Goal: Share content: Share content

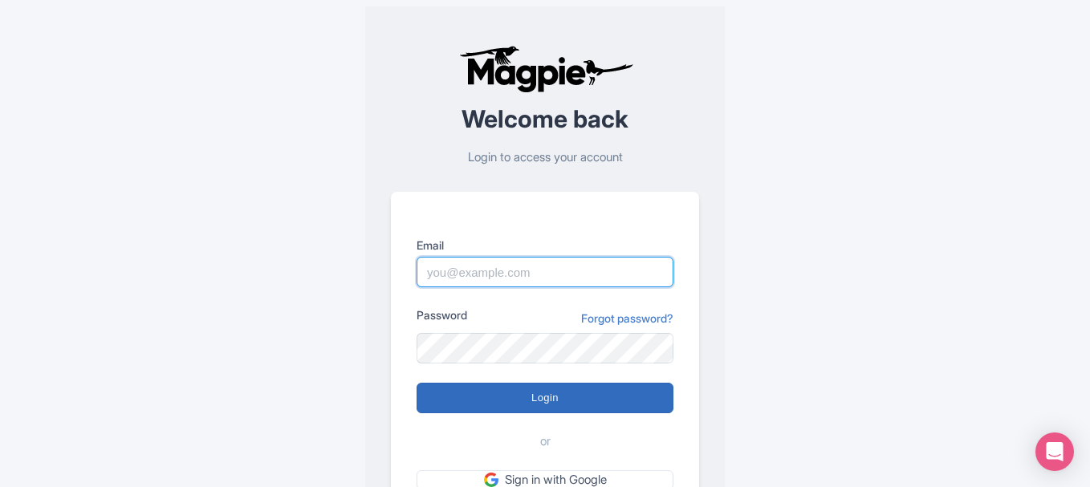
type input "[PERSON_NAME][EMAIL_ADDRESS][DOMAIN_NAME]"
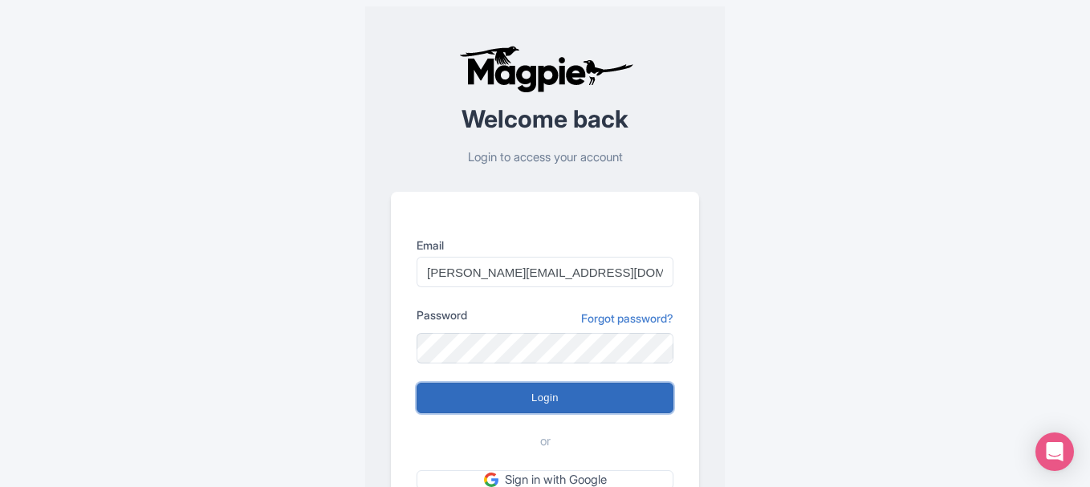
click at [596, 387] on input "Login" at bounding box center [545, 398] width 257 height 31
type input "Logging in..."
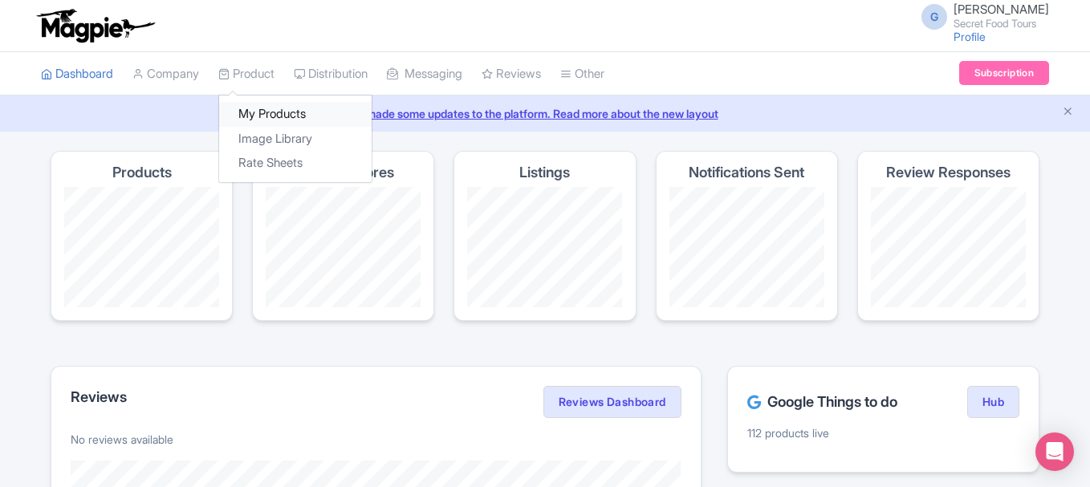
click at [281, 112] on link "My Products" at bounding box center [295, 114] width 153 height 25
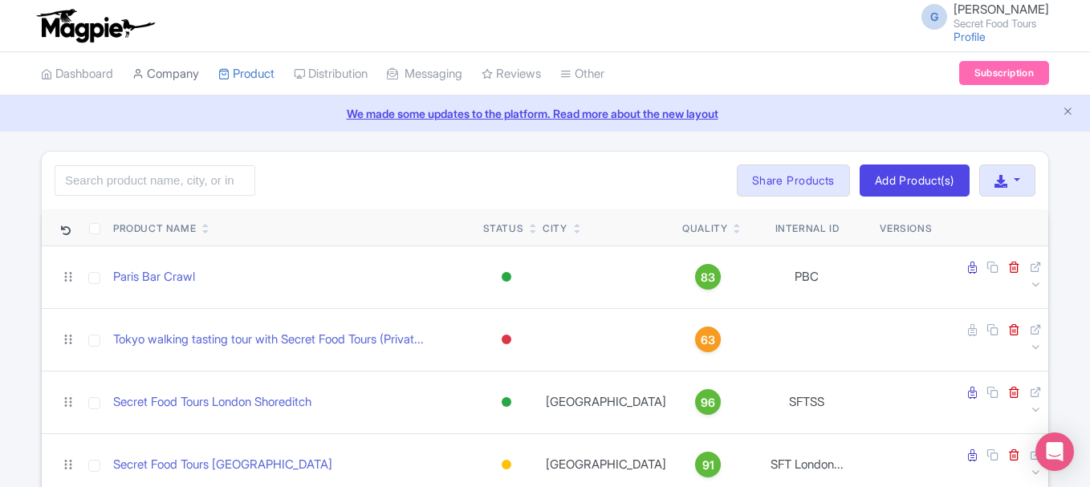
click at [153, 72] on link "Company" at bounding box center [165, 74] width 67 height 44
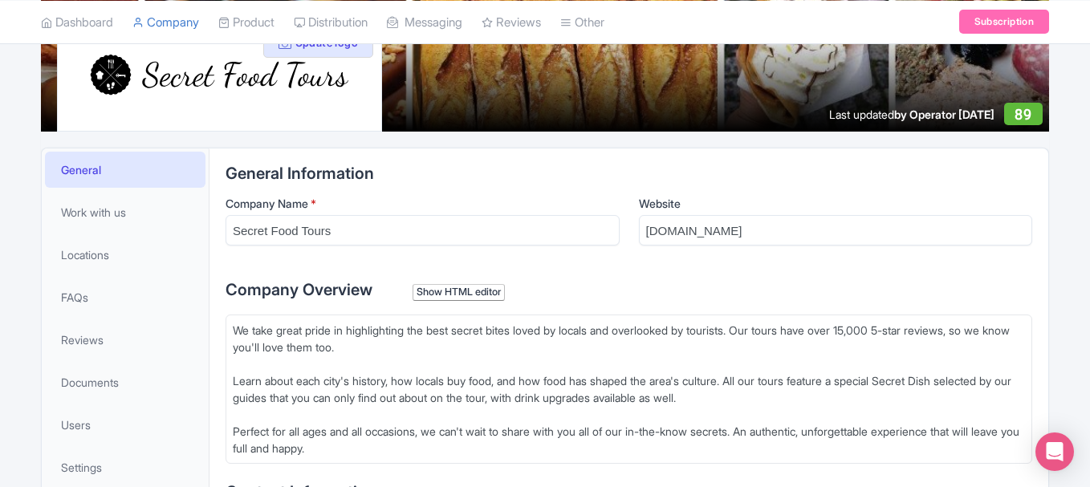
scroll to position [230, 0]
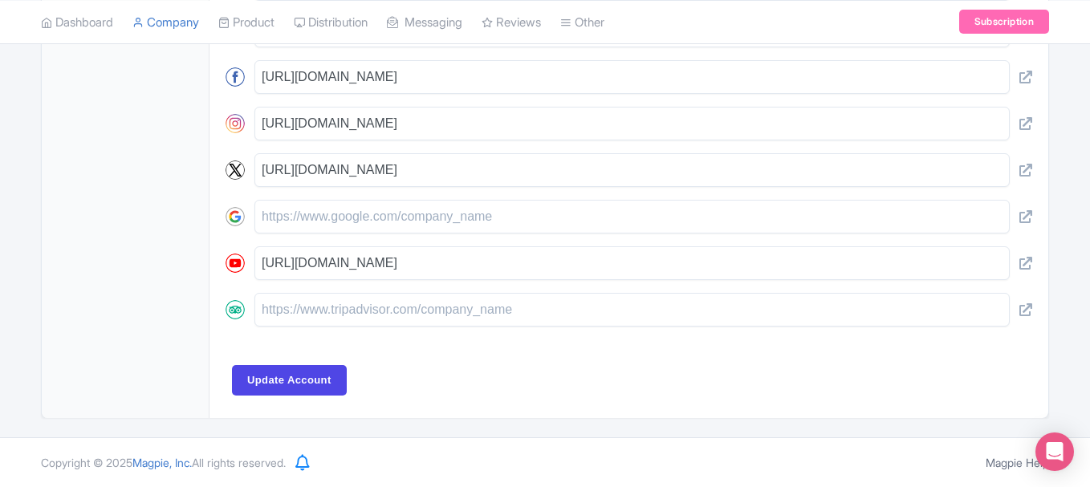
type trix-editor "<div>We take great pride in highlighting the best secret bites loved by locals …"
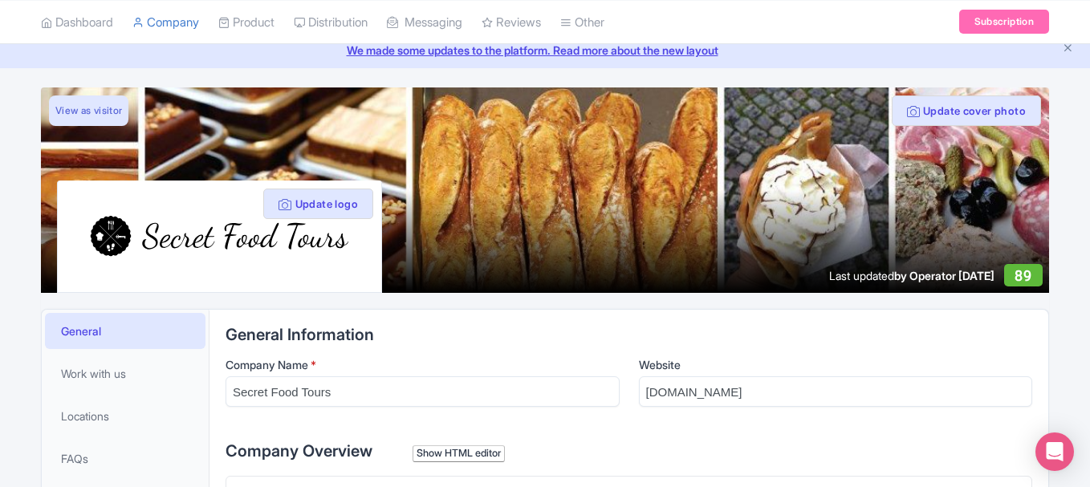
scroll to position [0, 0]
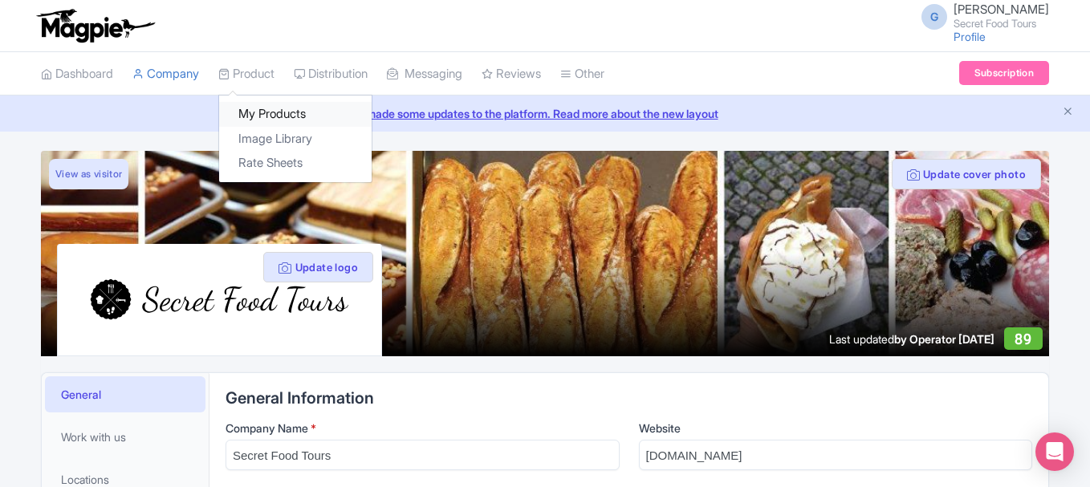
click at [280, 108] on link "My Products" at bounding box center [295, 114] width 153 height 25
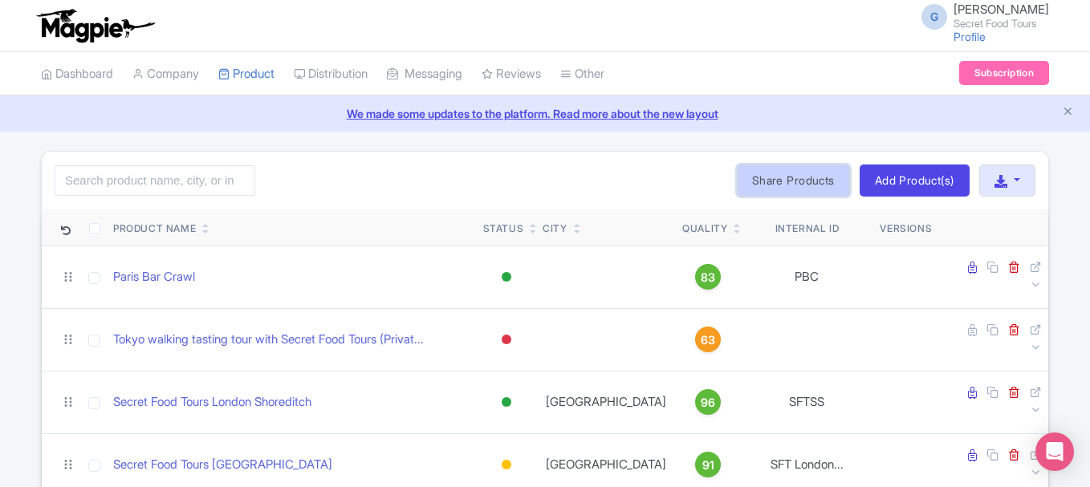
click at [762, 187] on link "Share Products" at bounding box center [793, 181] width 113 height 32
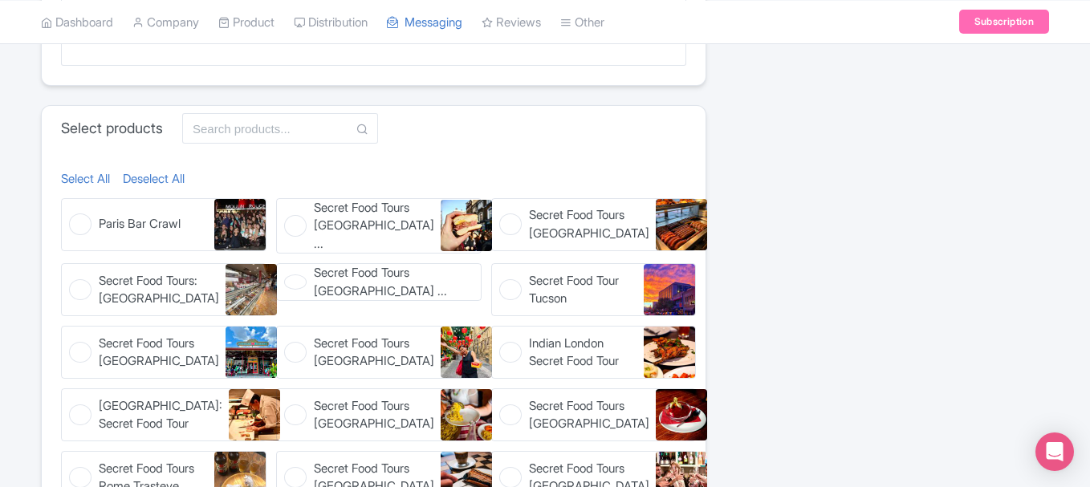
scroll to position [660, 0]
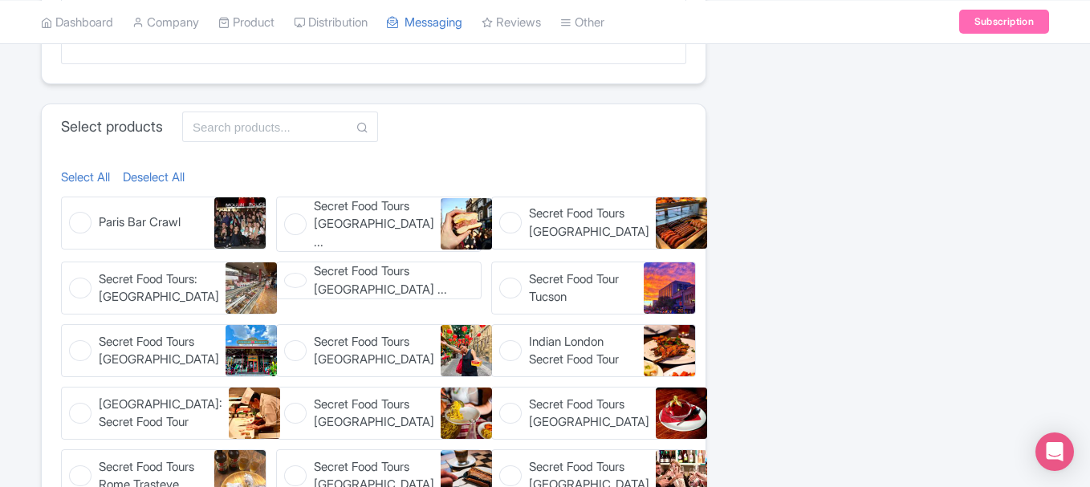
click at [517, 220] on figure "Secret Food Tours Zurich Secret Food Tours Zurich" at bounding box center [594, 223] width 206 height 53
click at [502, 207] on input "Secret Food Tours Zurich Secret Food Tours Zurich" at bounding box center [496, 202] width 10 height 10
checkbox input "true"
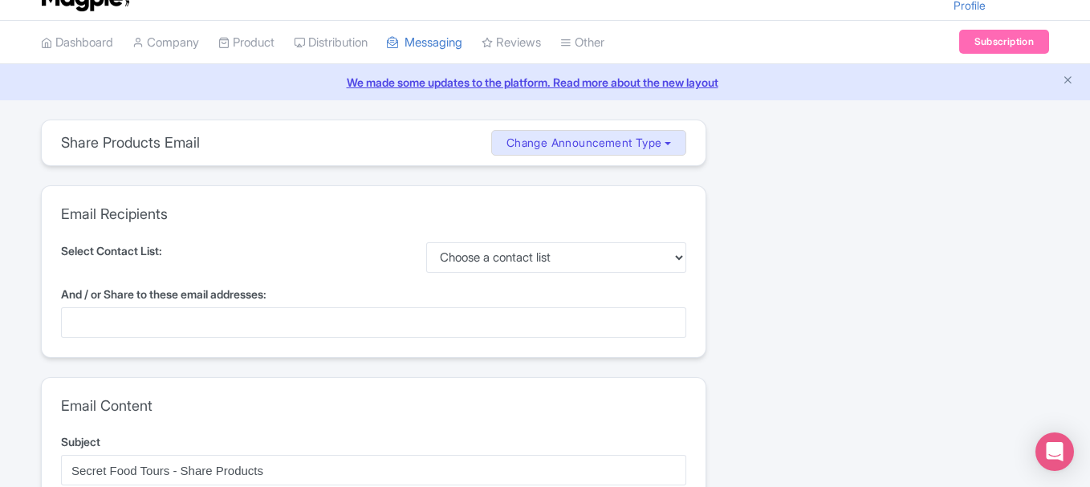
scroll to position [0, 0]
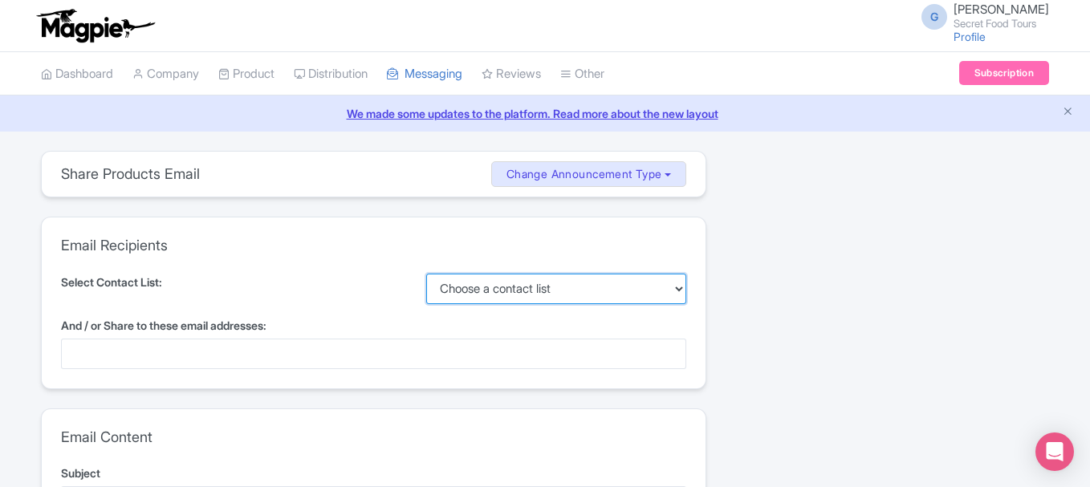
click at [498, 295] on select "Choose a contact list" at bounding box center [556, 289] width 261 height 31
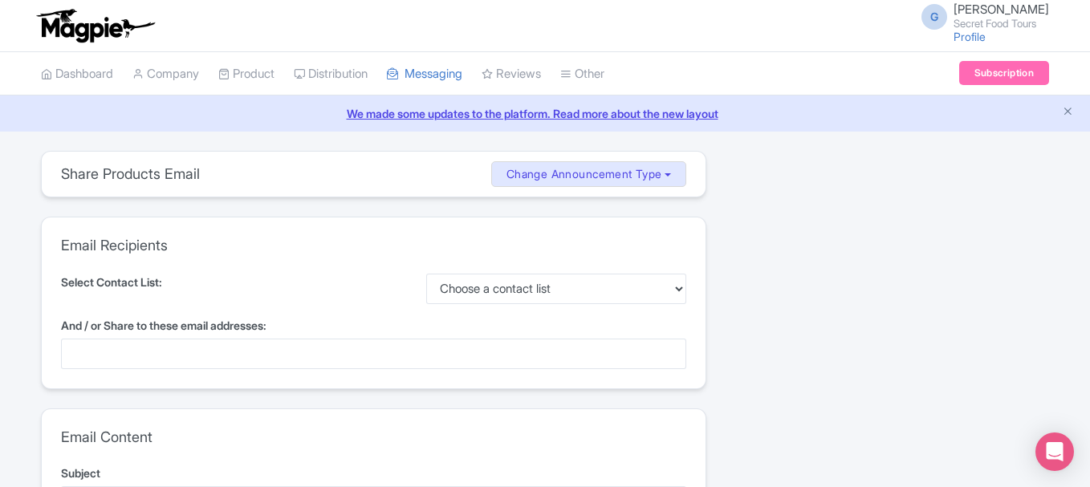
click at [319, 364] on div at bounding box center [373, 354] width 625 height 31
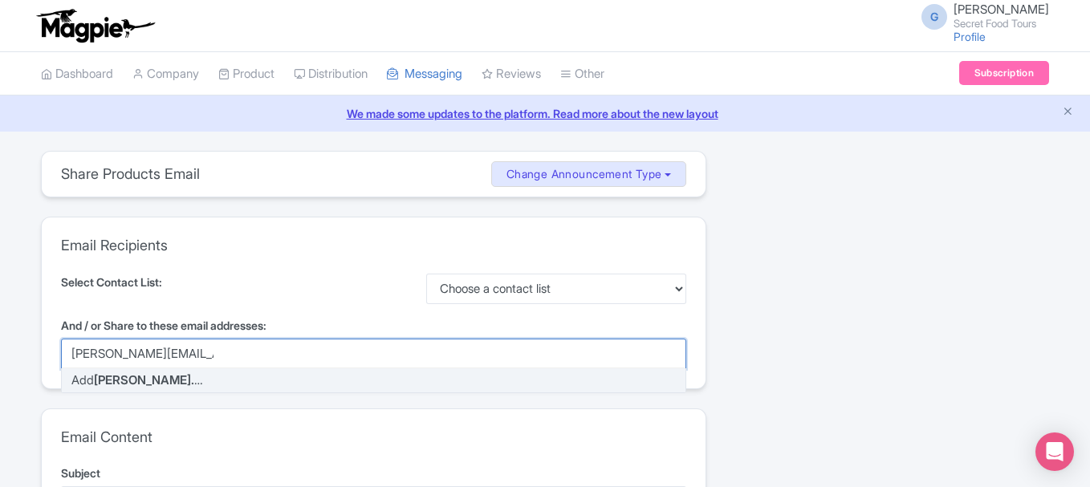
type input "giuseppe@secrettours.com"
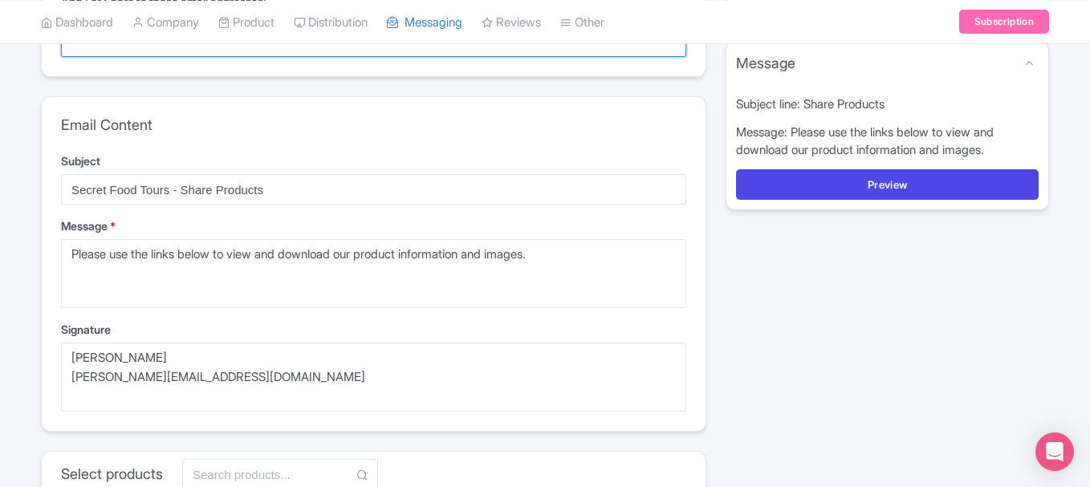
scroll to position [323, 0]
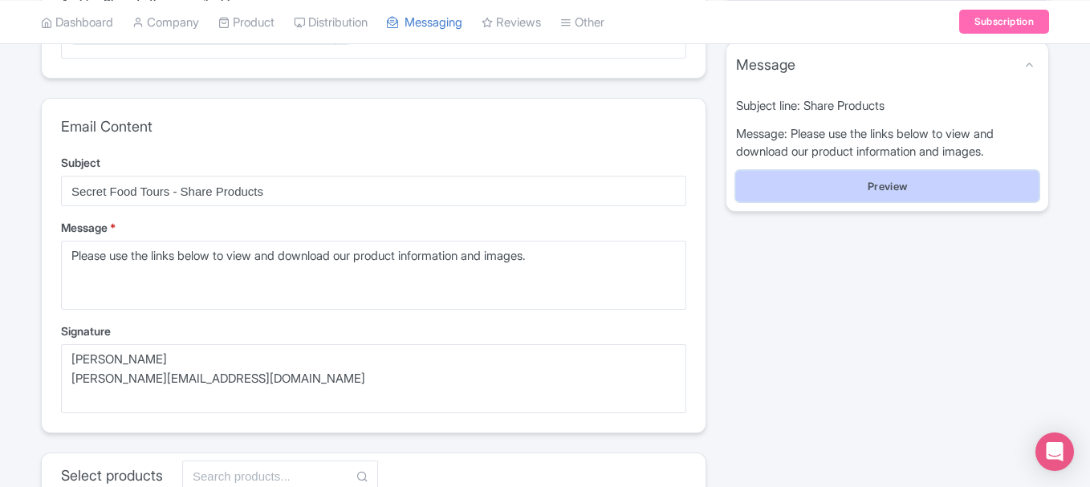
click at [874, 189] on button "Preview" at bounding box center [887, 186] width 303 height 31
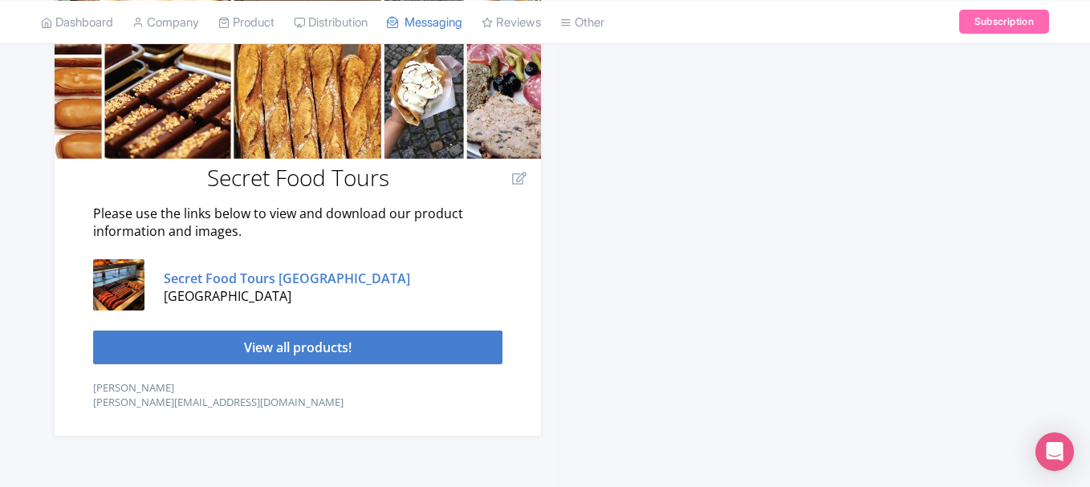
scroll to position [515, 0]
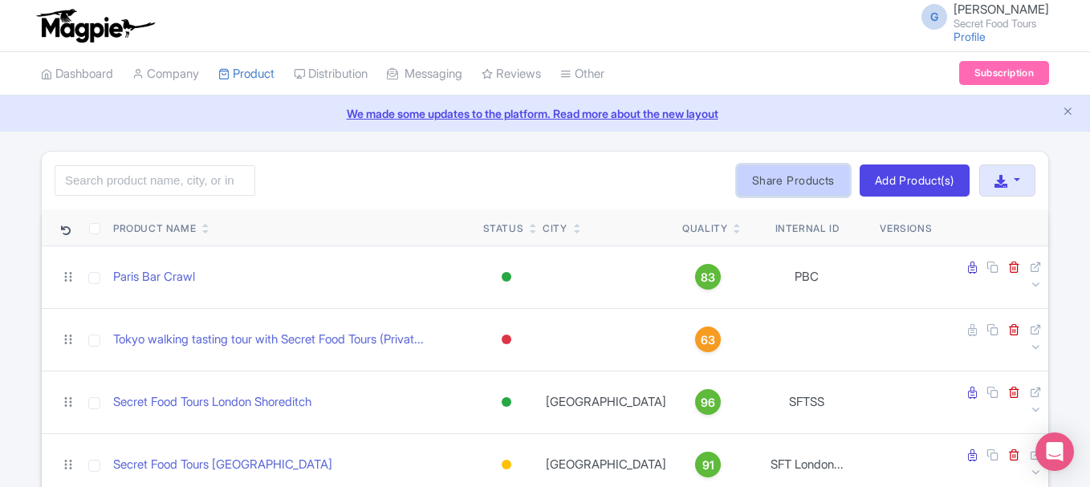
click at [784, 173] on link "Share Products" at bounding box center [793, 181] width 113 height 32
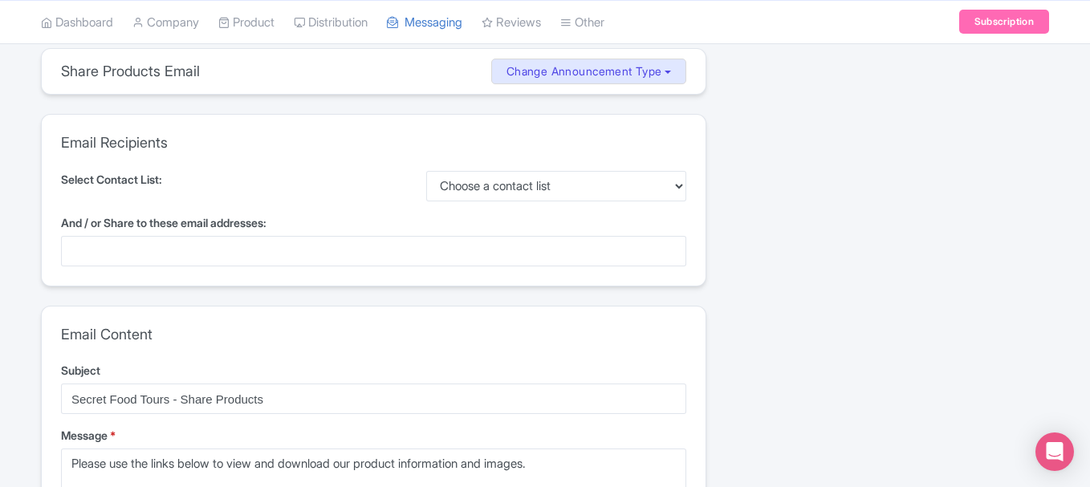
scroll to position [143, 0]
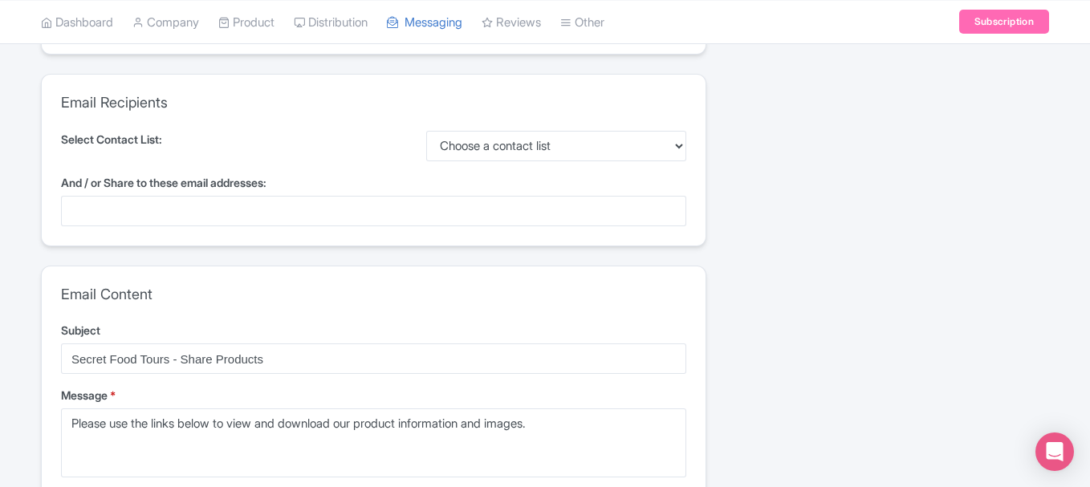
click at [299, 208] on div at bounding box center [373, 211] width 625 height 31
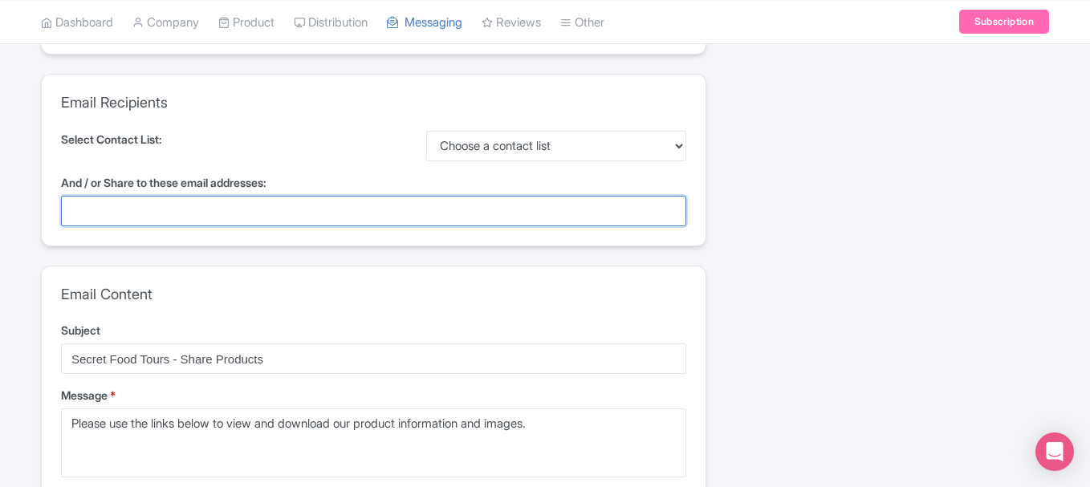
paste input "kay.ching@klook.com"
type input "kay.ching@klook.com"
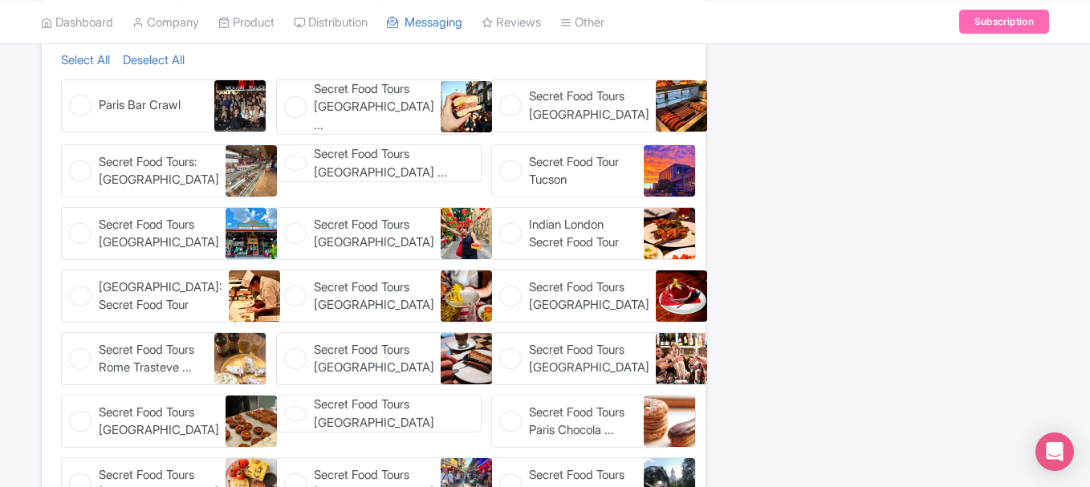
scroll to position [790, 0]
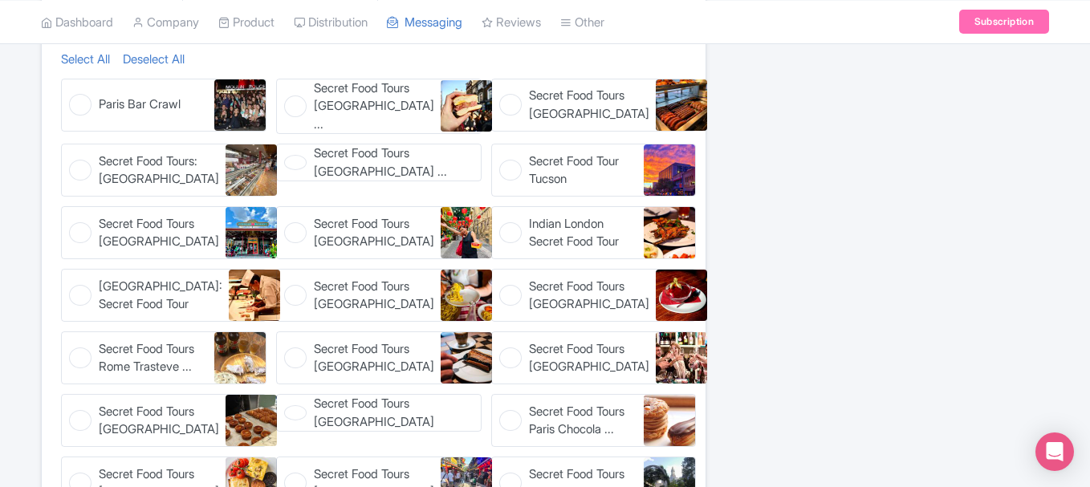
click at [295, 108] on figure "Secret Food Tours [GEOGRAPHIC_DATA] ... Secret Food Tours London Shoreditch" at bounding box center [379, 107] width 206 height 56
click at [287, 89] on input "Secret Food Tours [GEOGRAPHIC_DATA] ... Secret Food Tours London Shoreditch" at bounding box center [281, 84] width 10 height 10
click at [322, 104] on span "Secret Food Tours London Shored ..." at bounding box center [374, 106] width 120 height 55
click at [287, 89] on input "Secret Food Tours London Shored ... Secret Food Tours London Shoreditch" at bounding box center [281, 84] width 10 height 10
checkbox input "false"
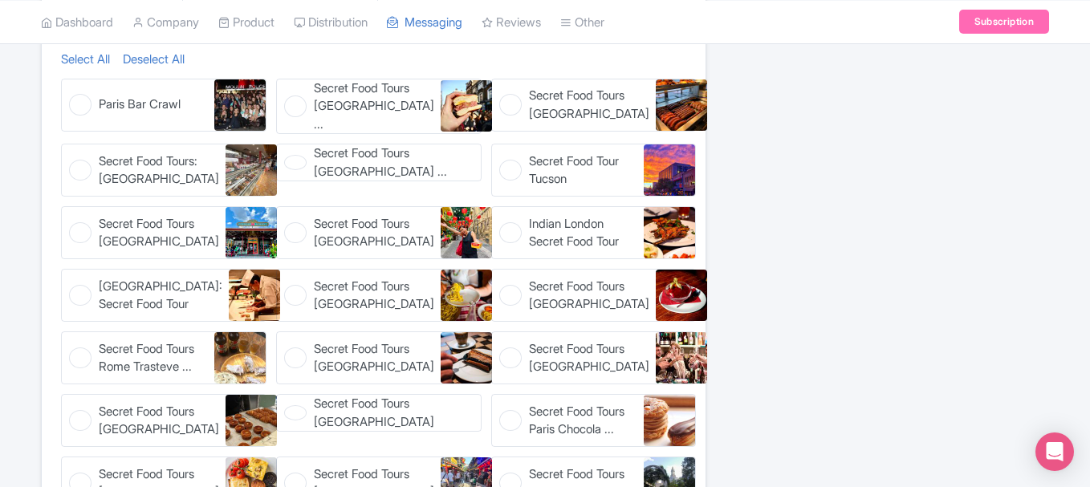
click at [527, 100] on figure "Secret Food Tours Zurich Secret Food Tours Zurich" at bounding box center [594, 105] width 206 height 53
click at [502, 89] on input "Secret Food Tours Zurich Secret Food Tours Zurich" at bounding box center [496, 84] width 10 height 10
checkbox input "true"
click at [105, 155] on span "Secret Food Tours: Ottawa" at bounding box center [159, 171] width 120 height 36
click at [71, 154] on input "Secret Food Tours: Ottawa Secret Food Tours: Ottawa" at bounding box center [66, 149] width 10 height 10
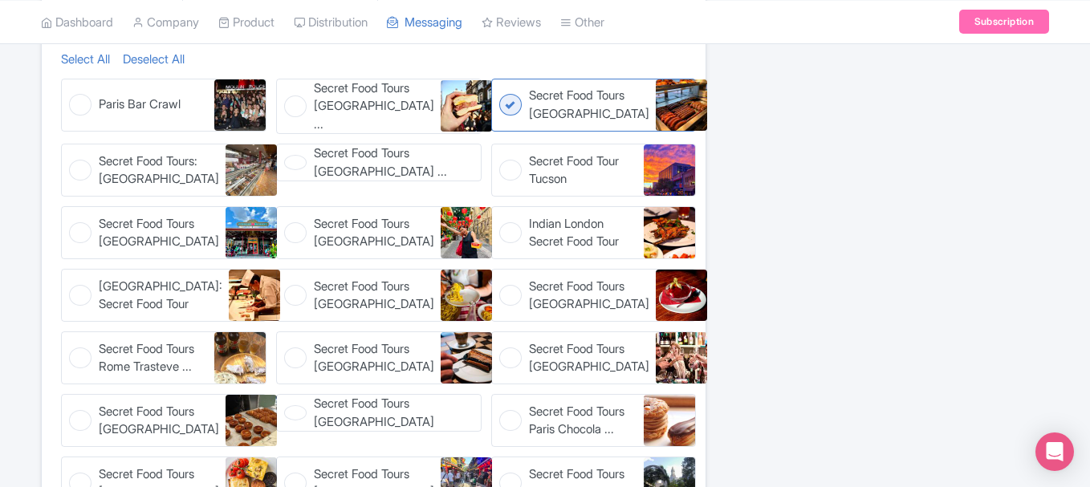
checkbox input "true"
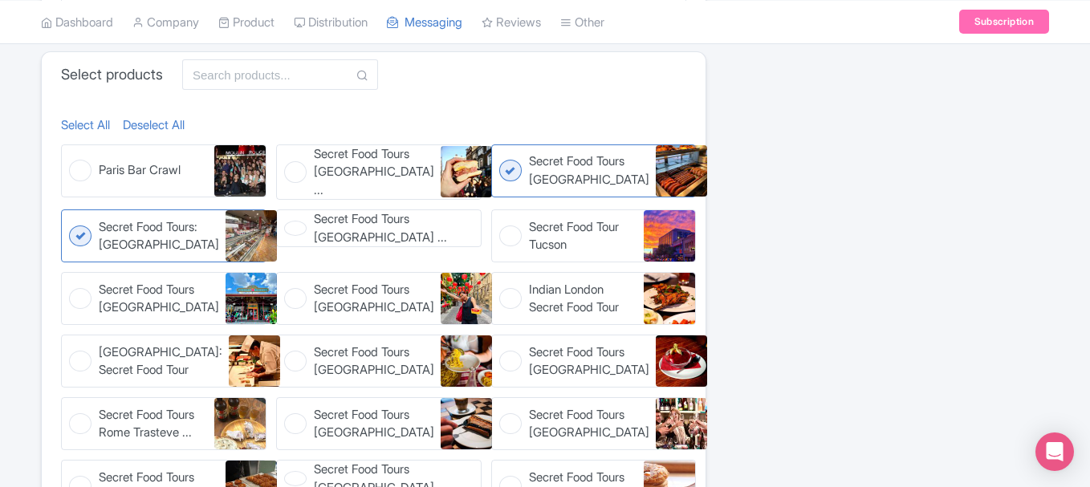
scroll to position [718, 0]
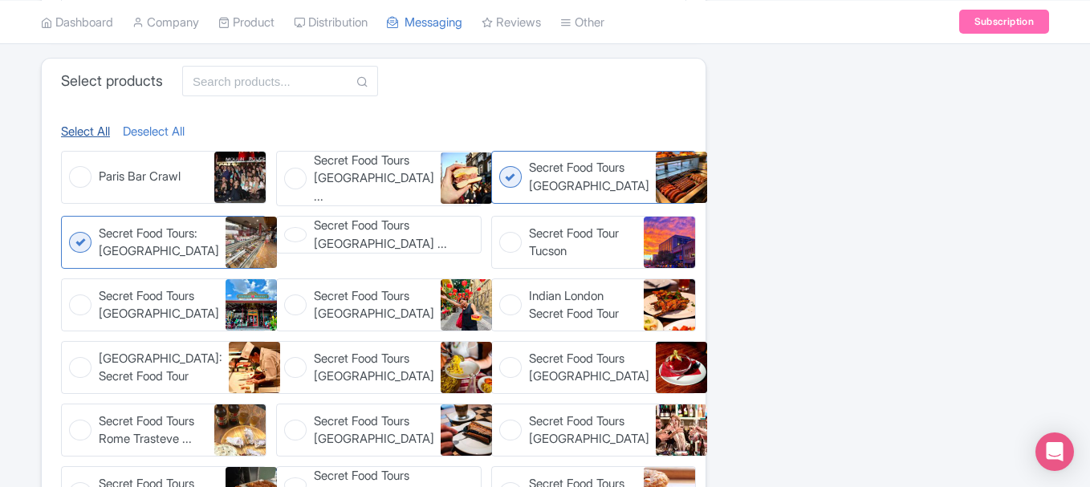
click at [66, 131] on link "Select All" at bounding box center [85, 132] width 49 height 18
checkbox input "true"
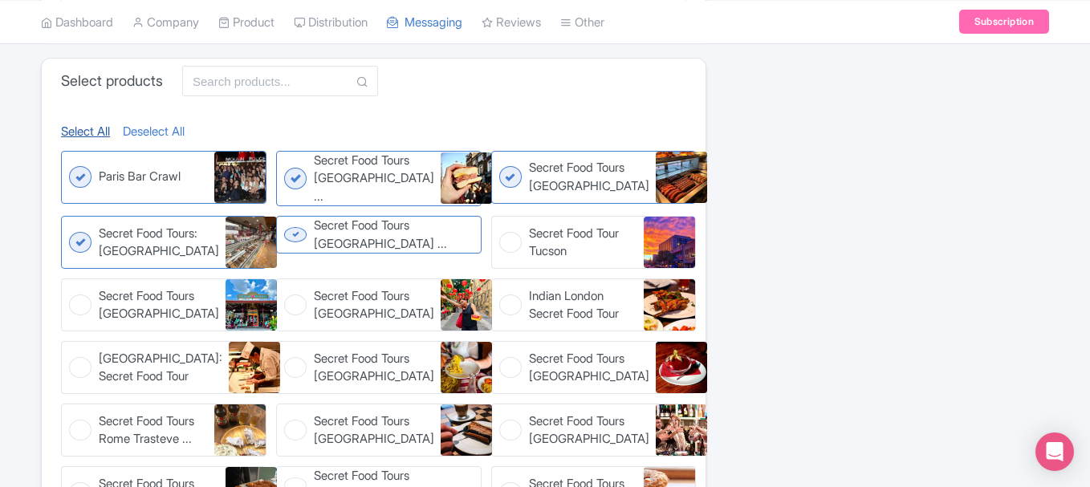
checkbox input "true"
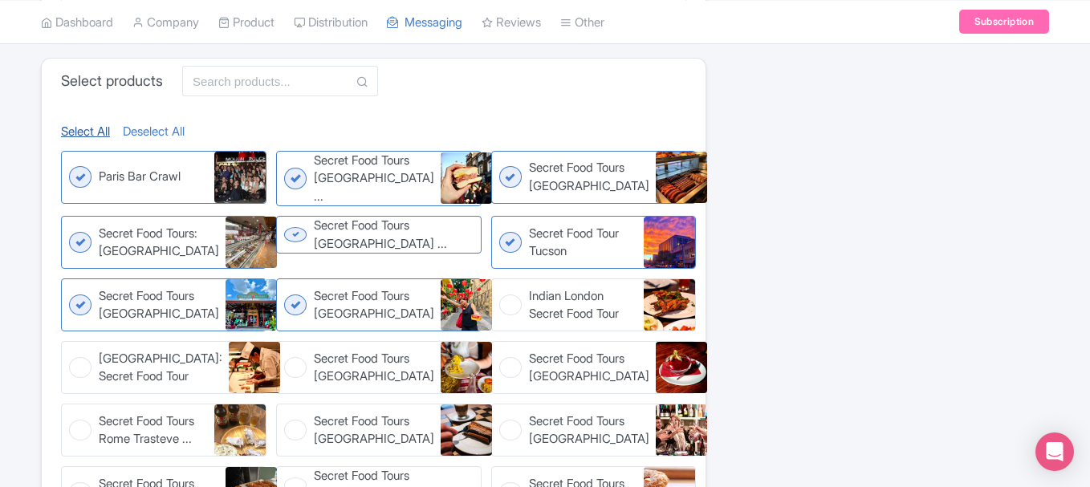
checkbox input "true"
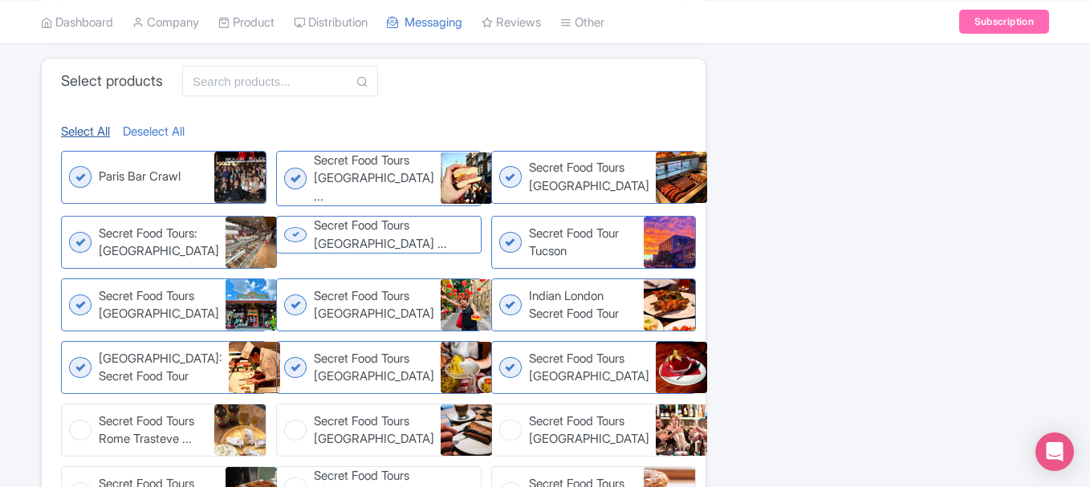
checkbox input "true"
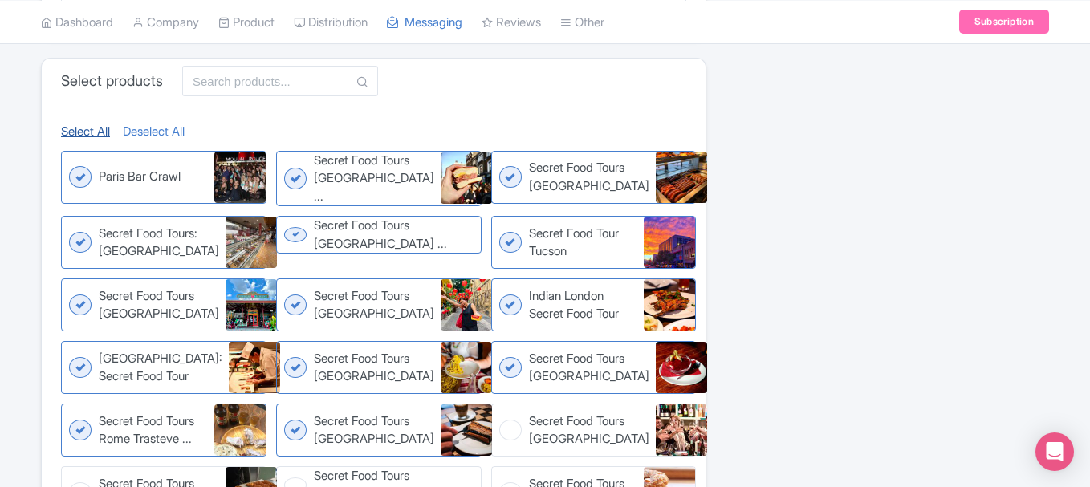
checkbox input "true"
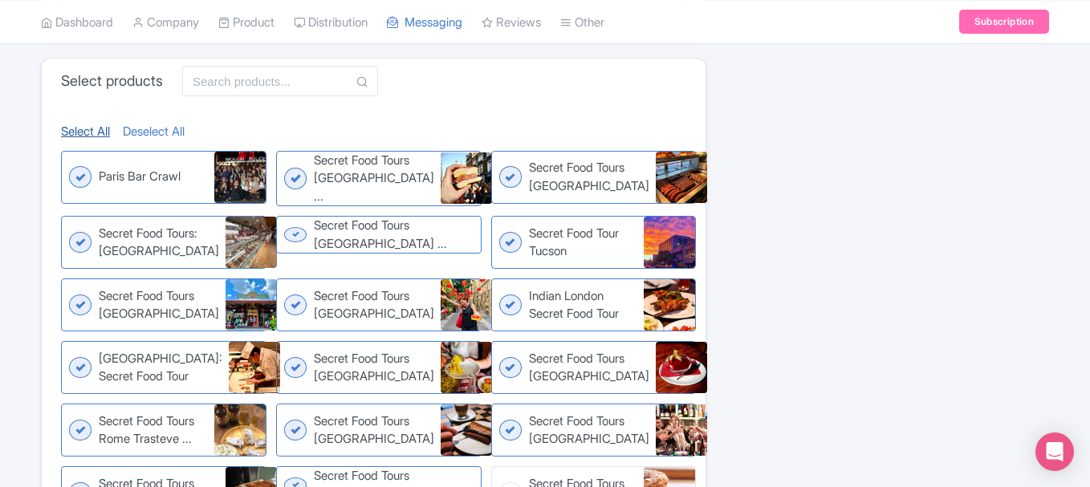
checkbox input "true"
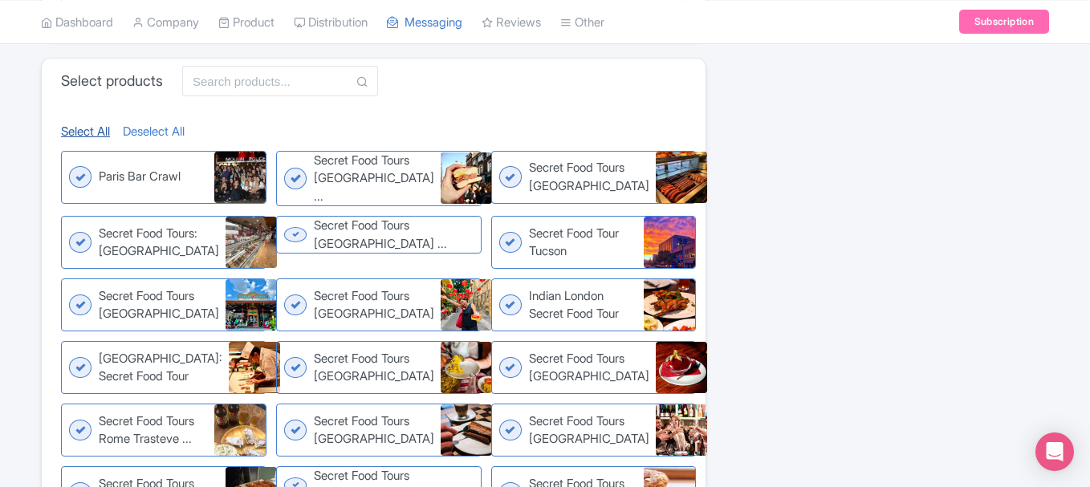
checkbox input "true"
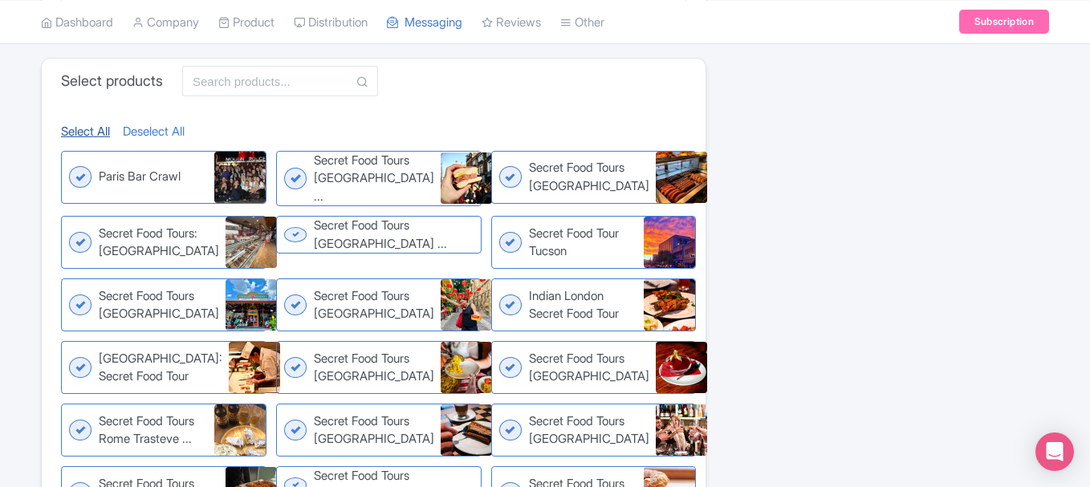
checkbox input "true"
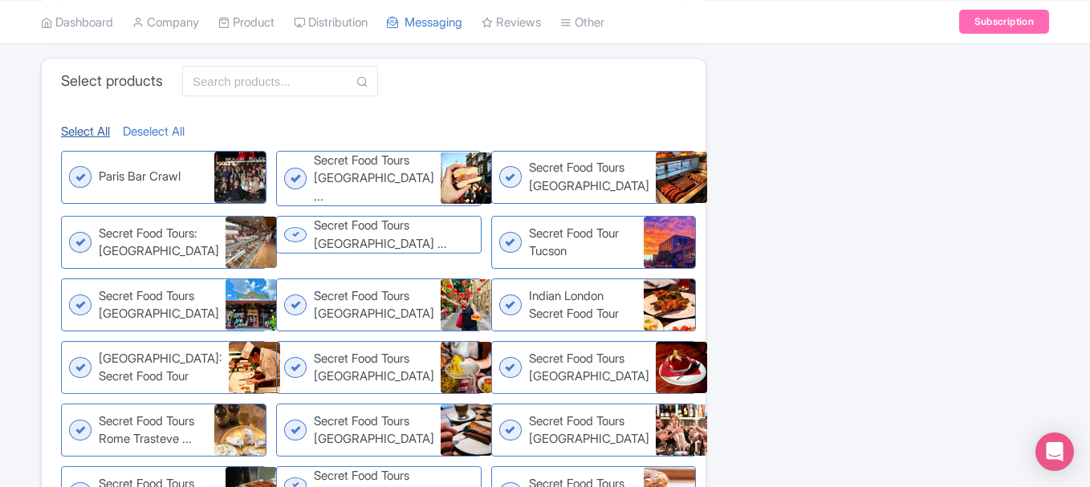
checkbox input "true"
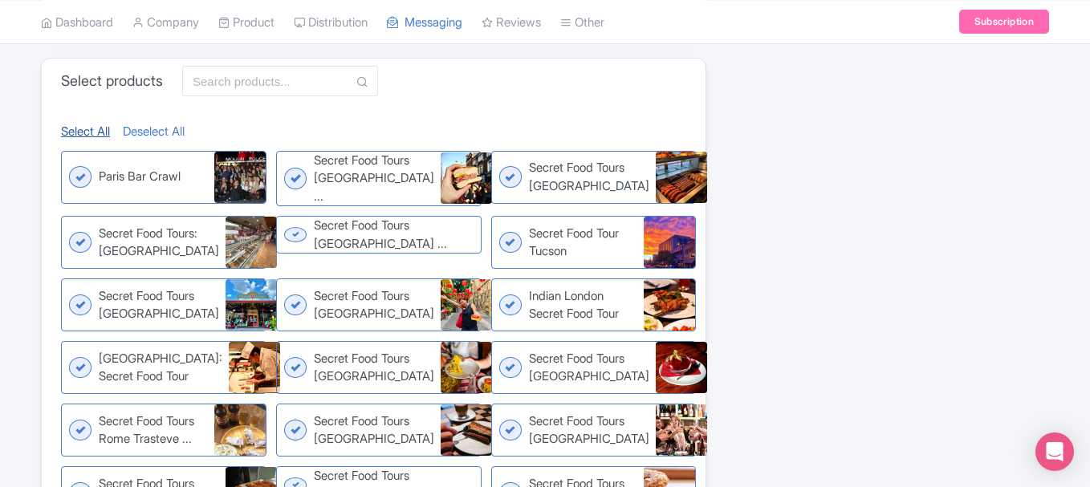
checkbox input "true"
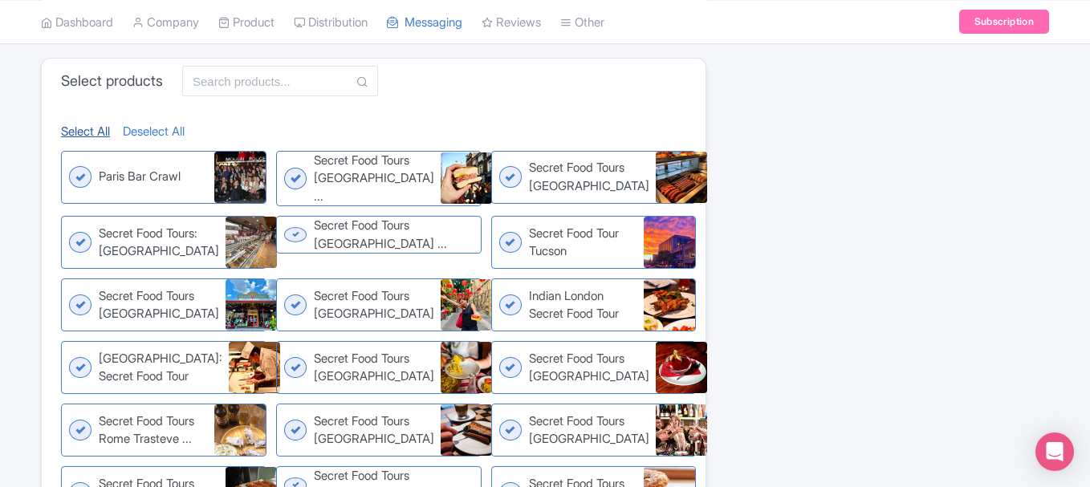
checkbox input "true"
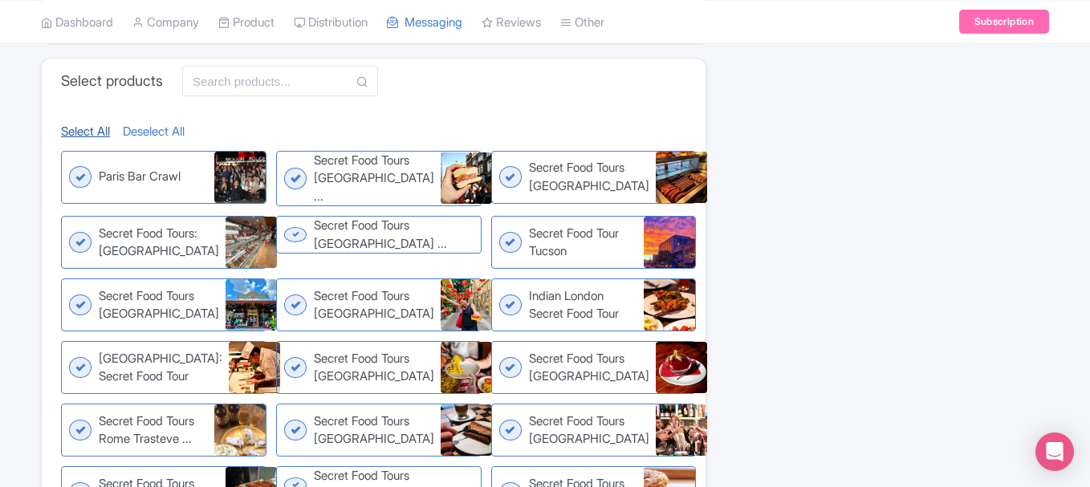
checkbox input "true"
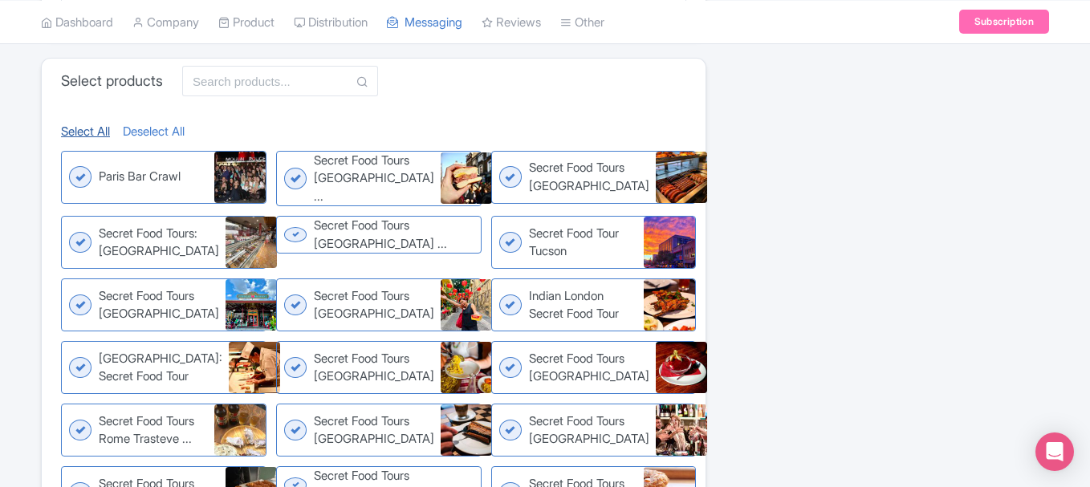
checkbox input "true"
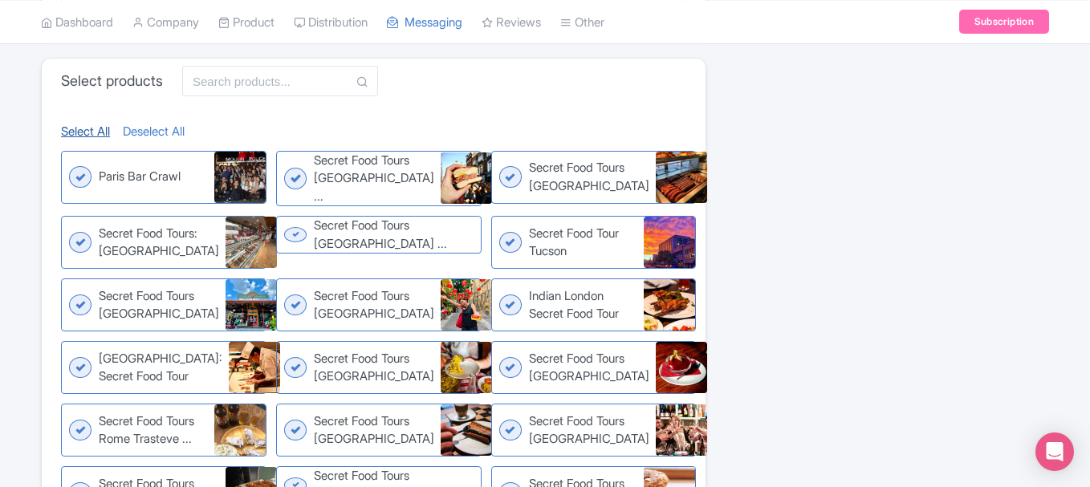
checkbox input "true"
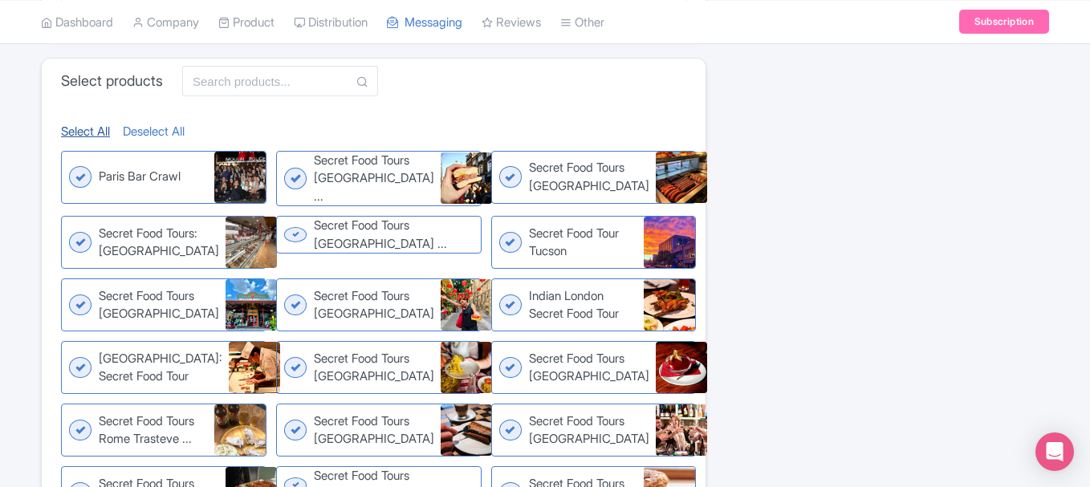
checkbox input "true"
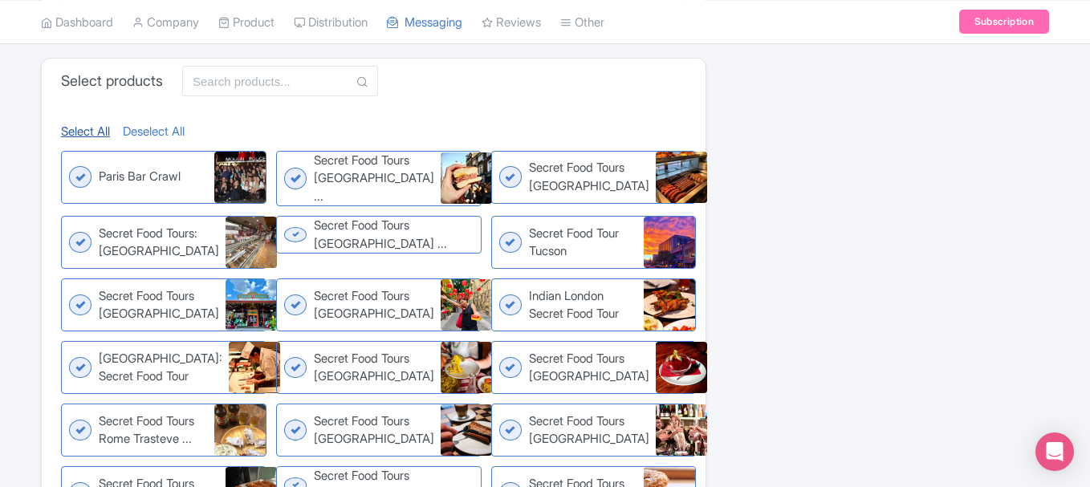
checkbox input "true"
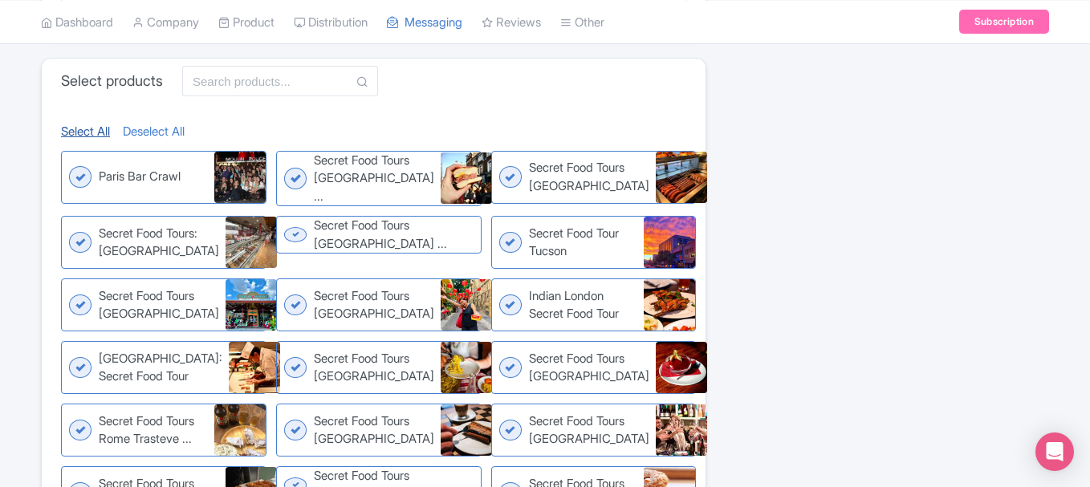
checkbox input "true"
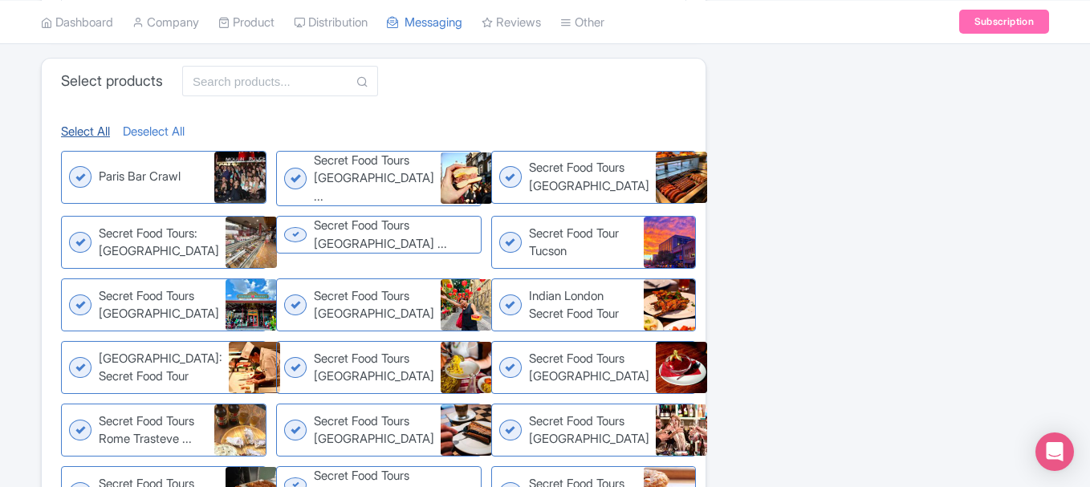
checkbox input "true"
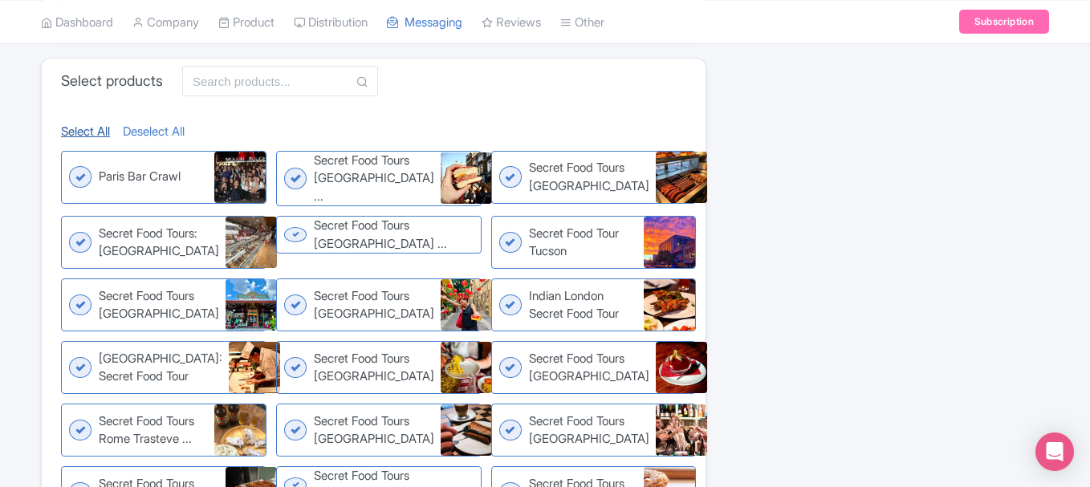
checkbox input "true"
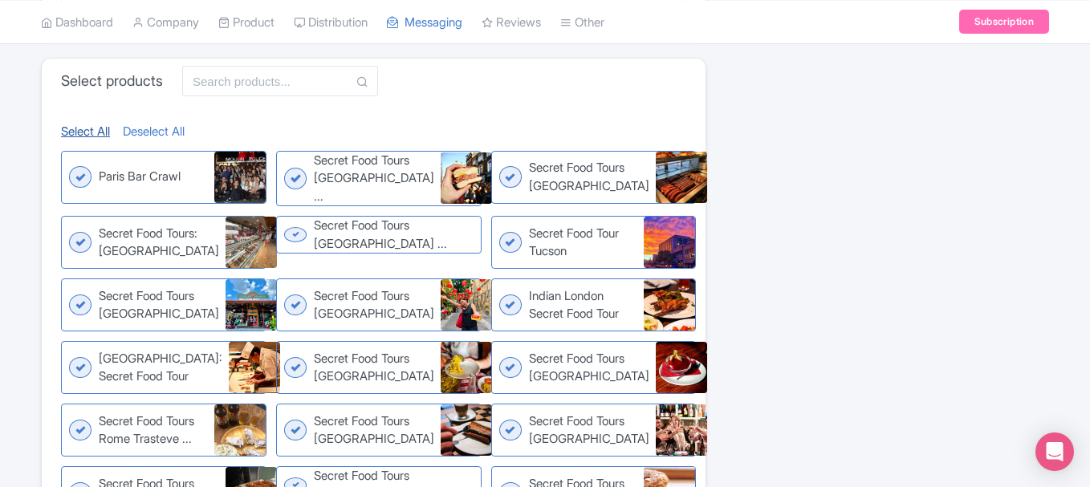
checkbox input "true"
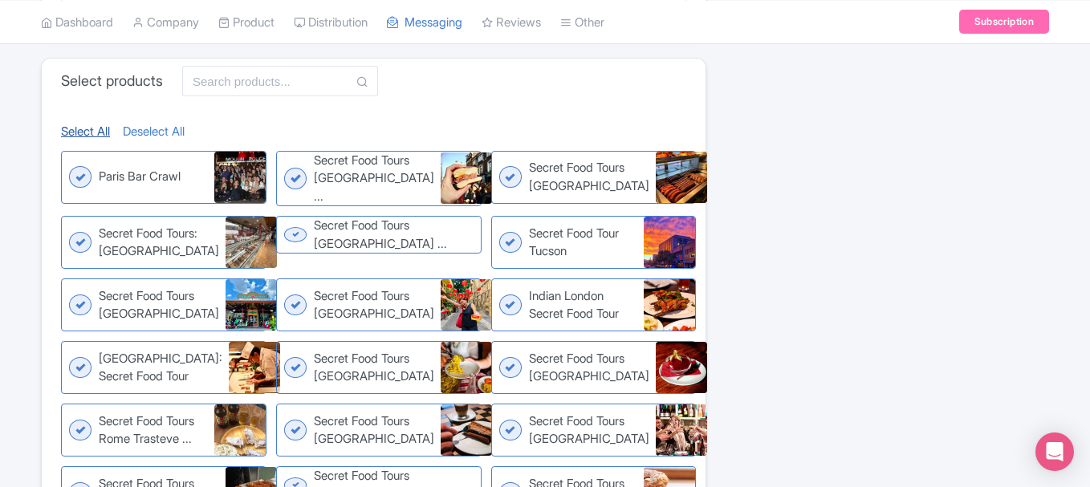
checkbox input "true"
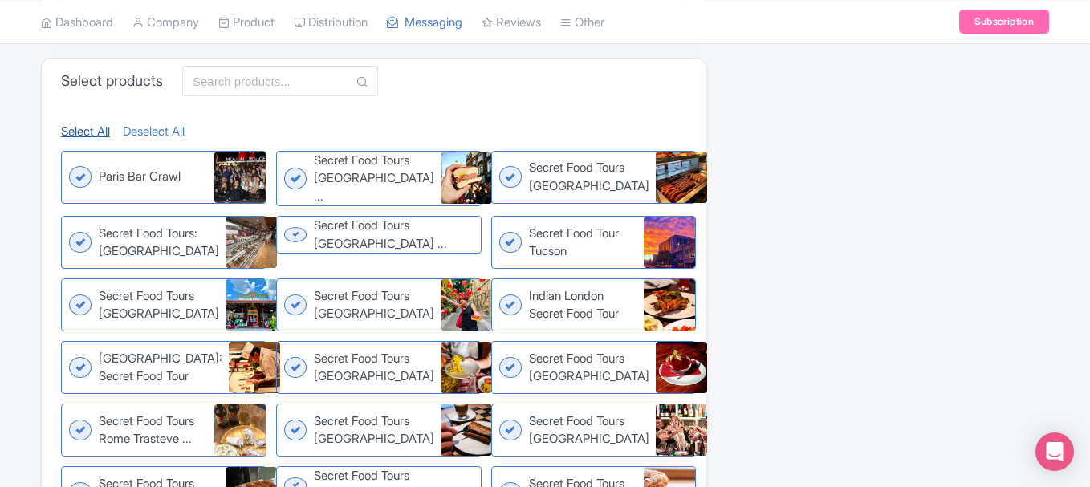
checkbox input "true"
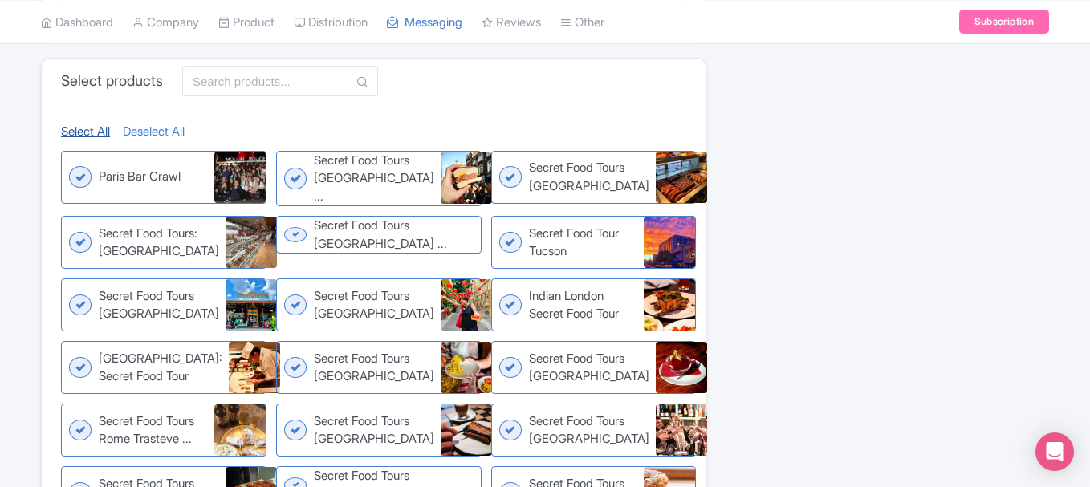
checkbox input "true"
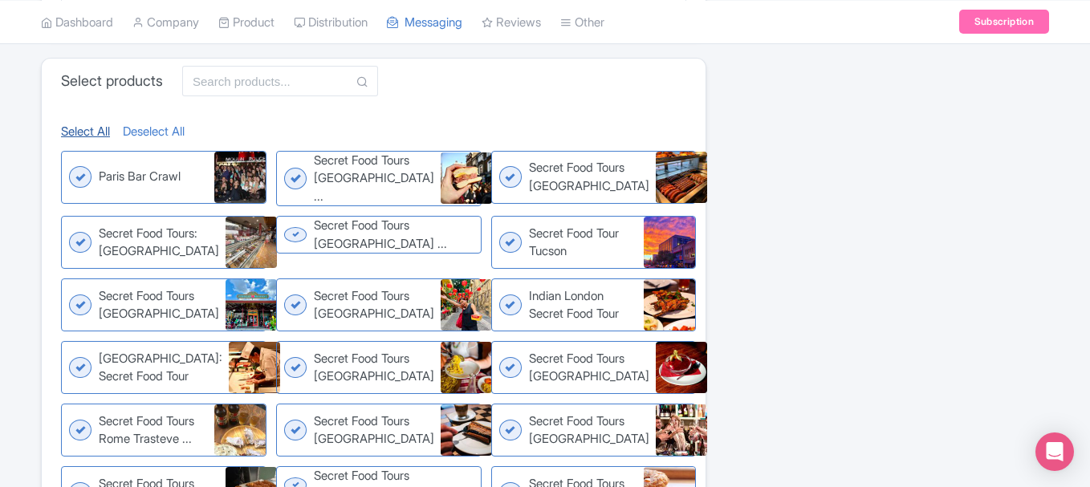
checkbox input "true"
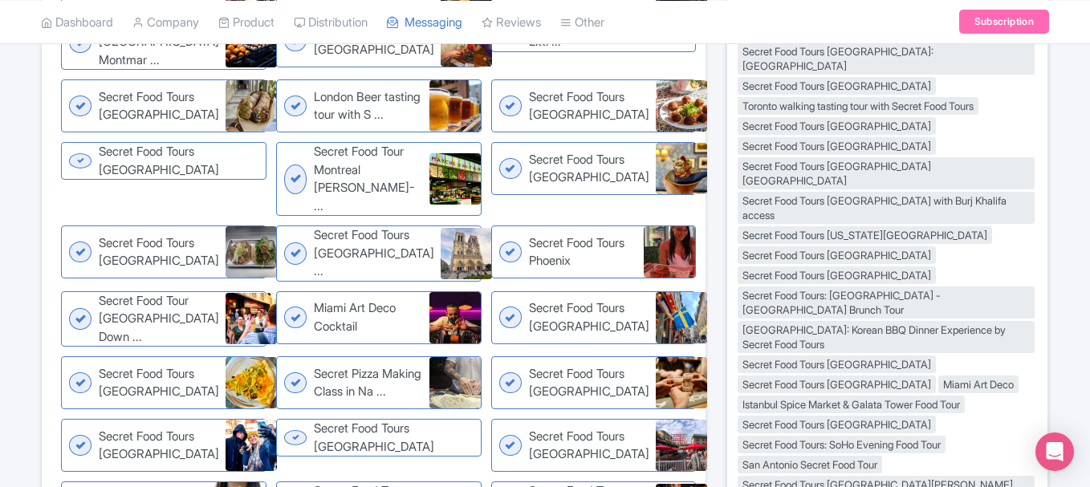
scroll to position [1992, 0]
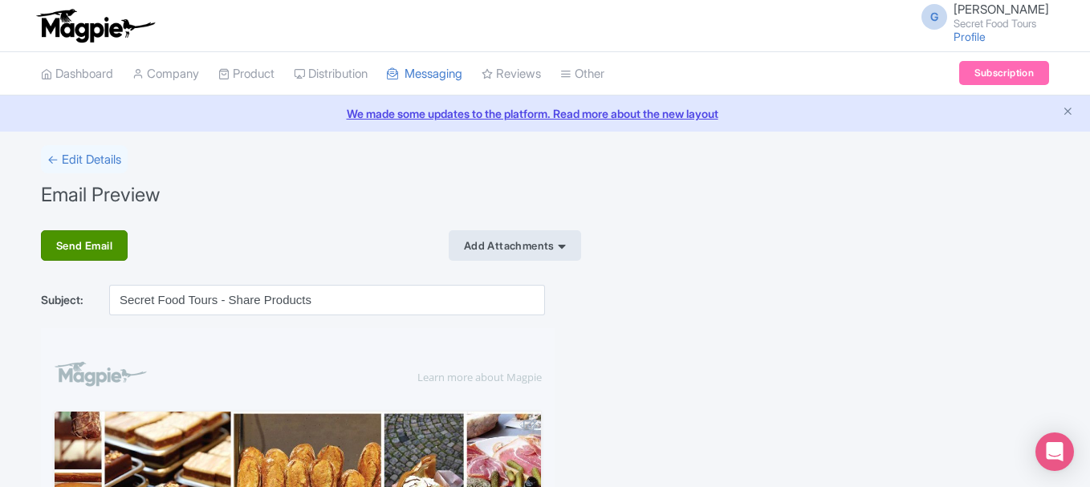
click at [89, 246] on div "Send Email" at bounding box center [84, 245] width 87 height 31
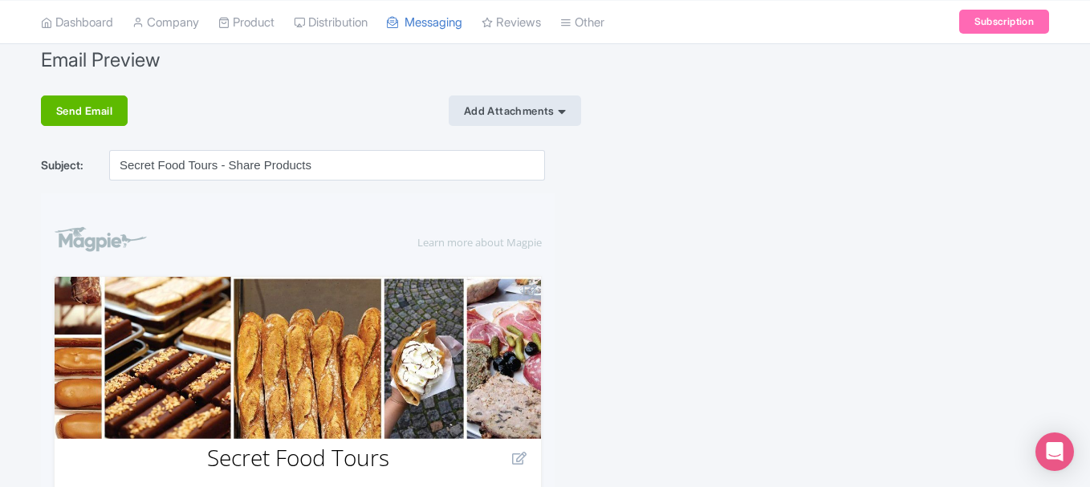
scroll to position [178, 0]
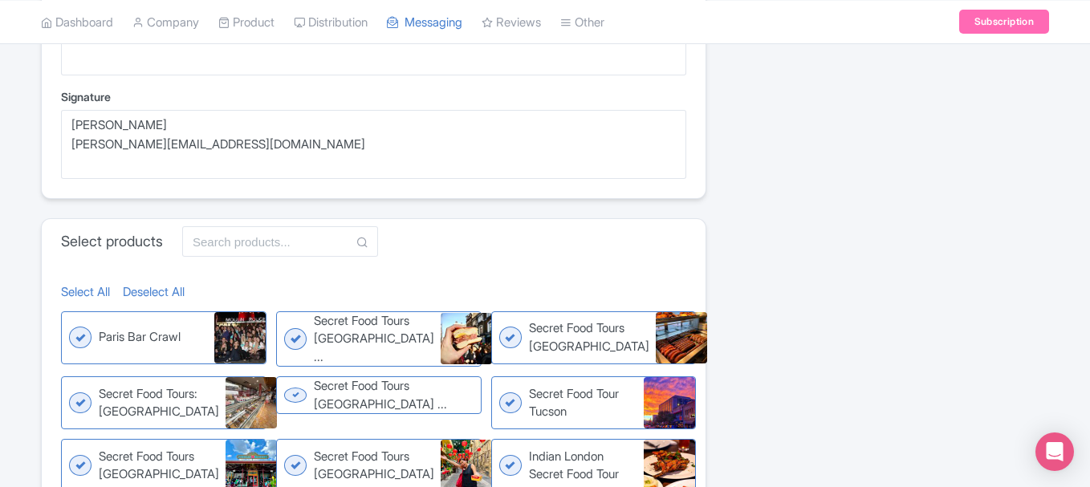
scroll to position [548, 0]
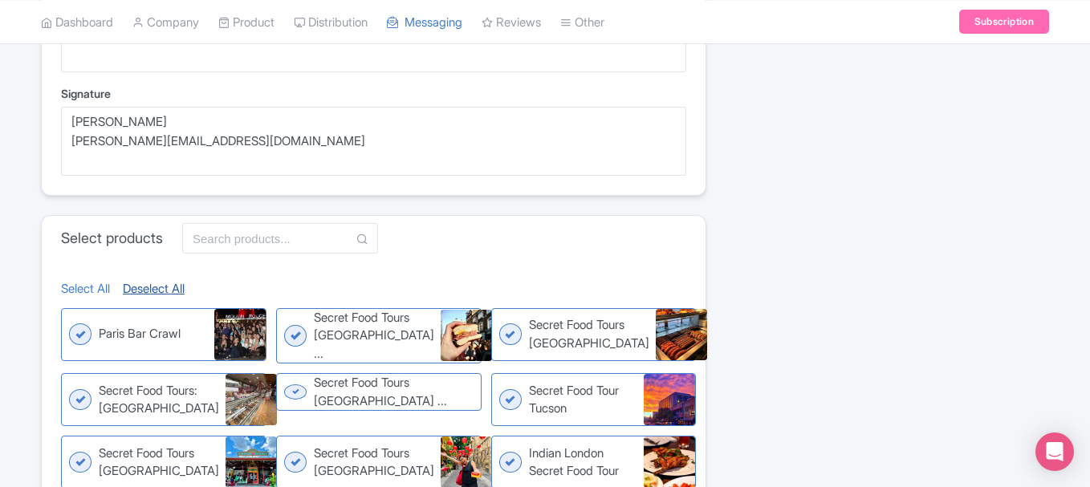
click at [171, 296] on link "Deselect All" at bounding box center [154, 289] width 62 height 18
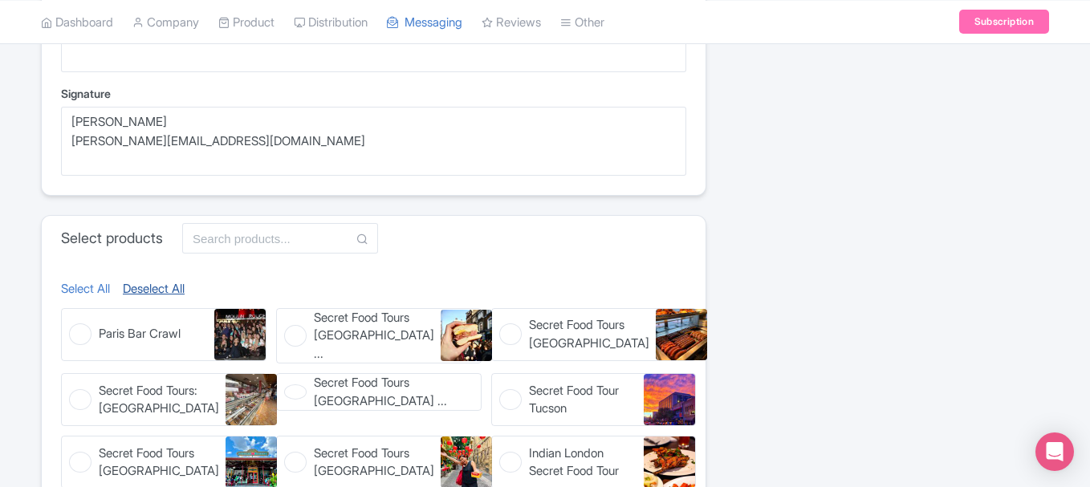
checkbox input "false"
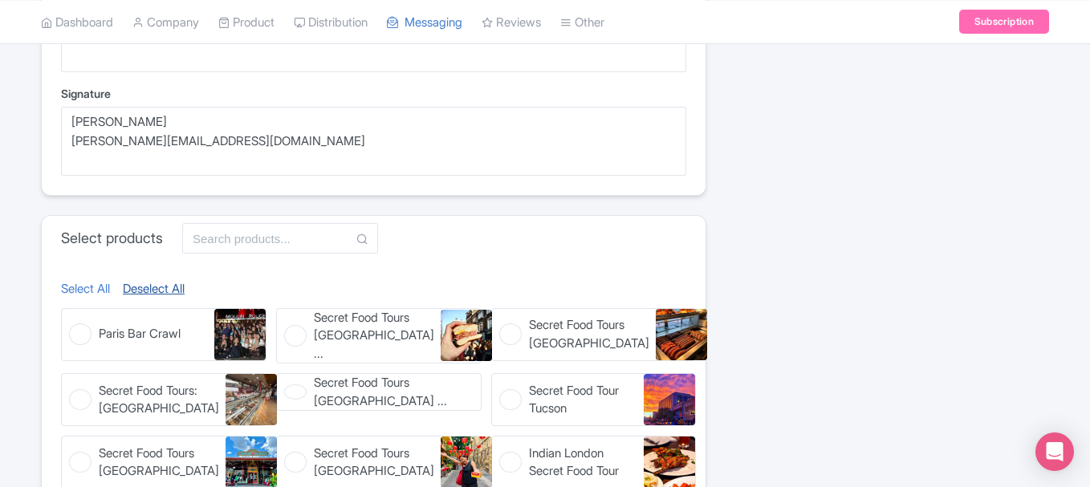
checkbox input "false"
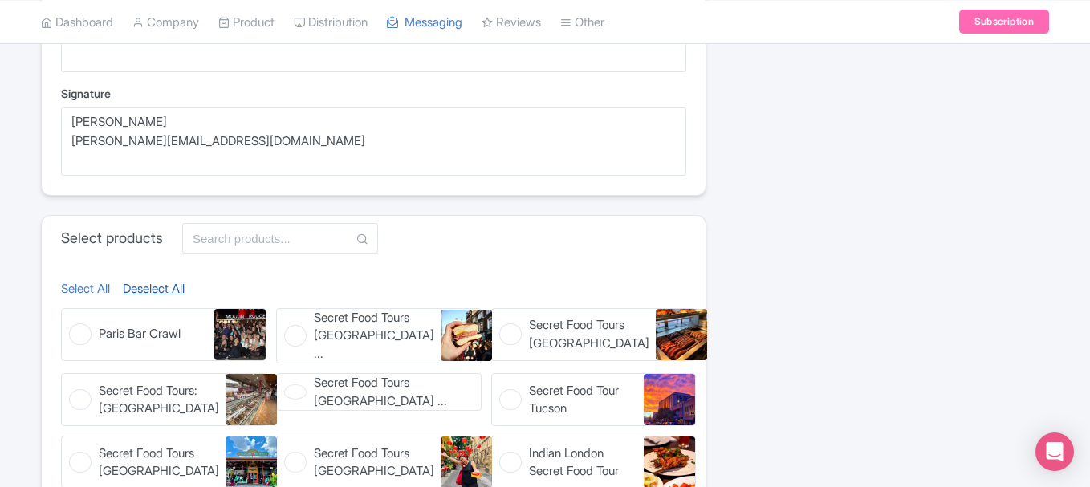
checkbox input "false"
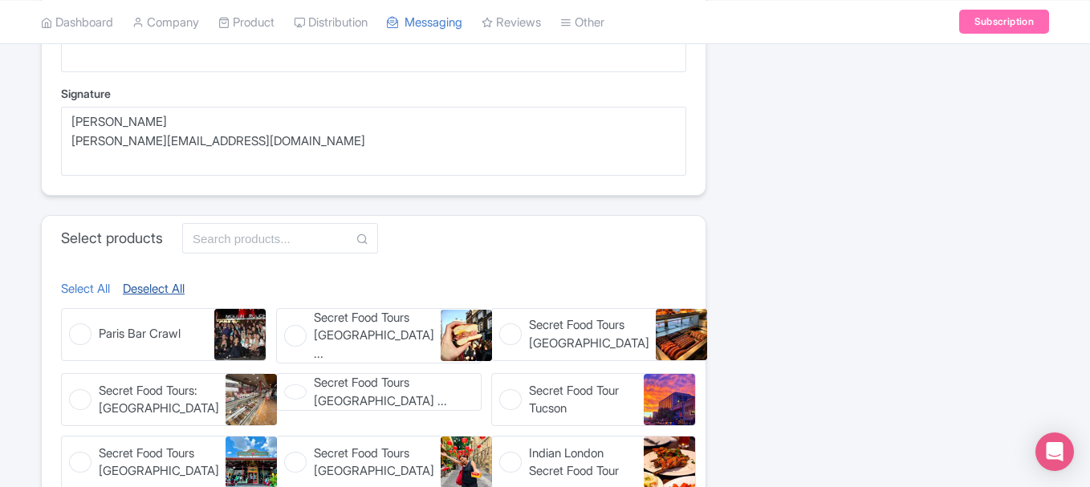
checkbox input "false"
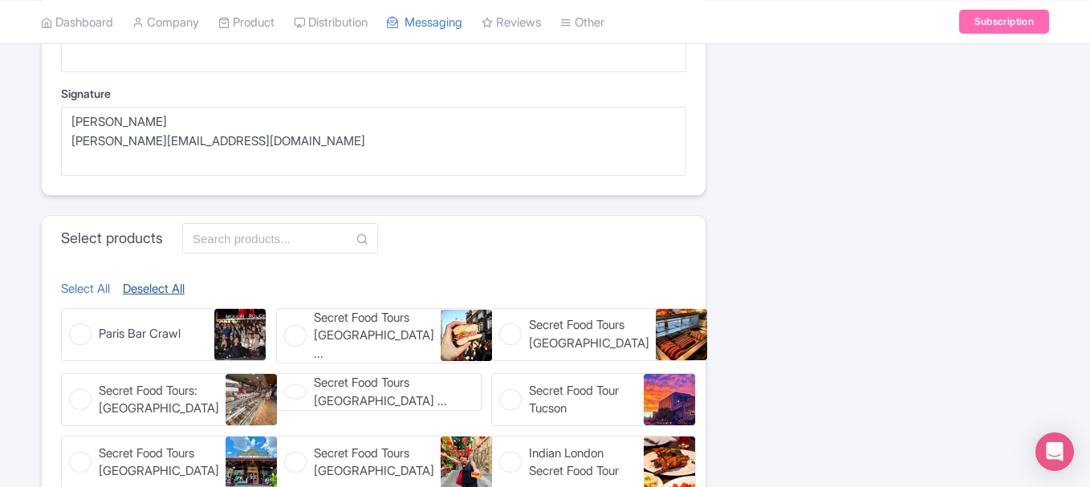
checkbox input "false"
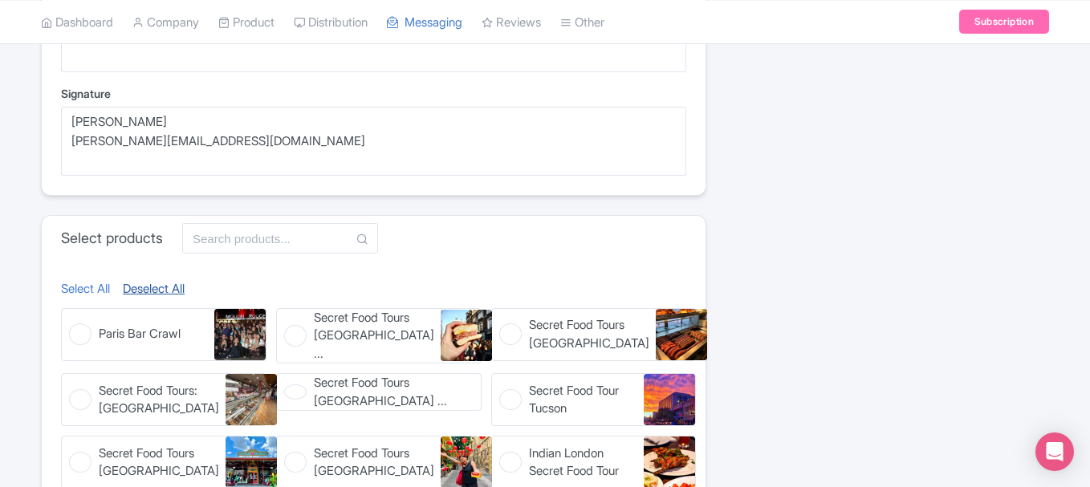
checkbox input "false"
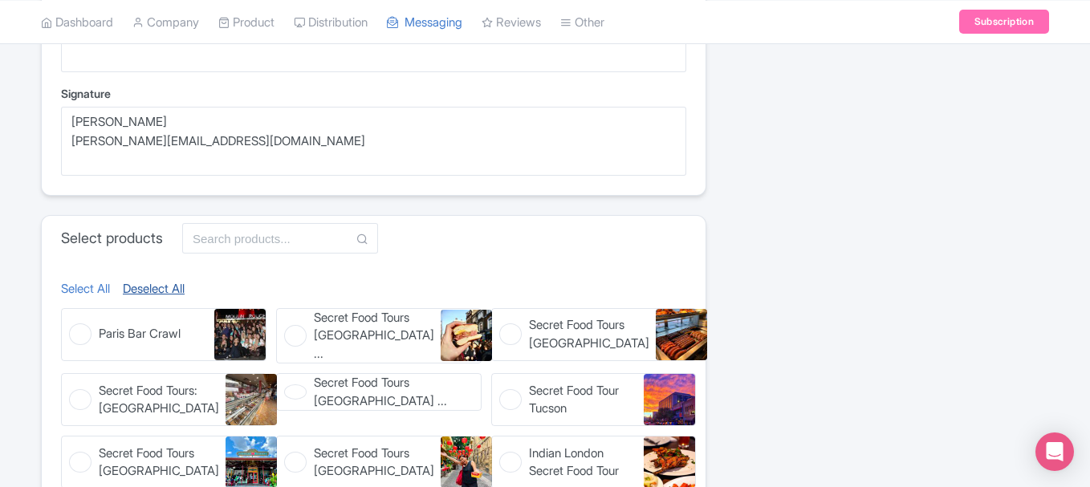
checkbox input "false"
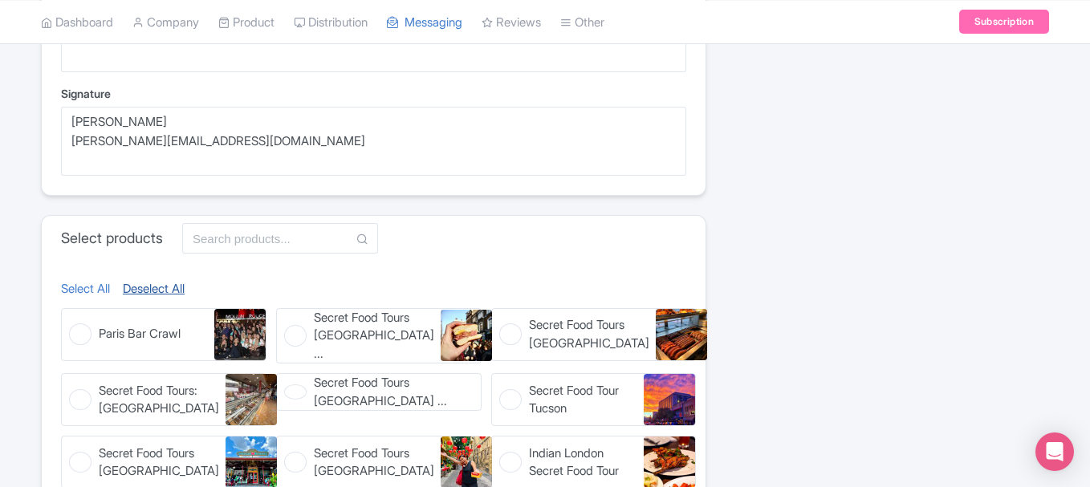
checkbox input "false"
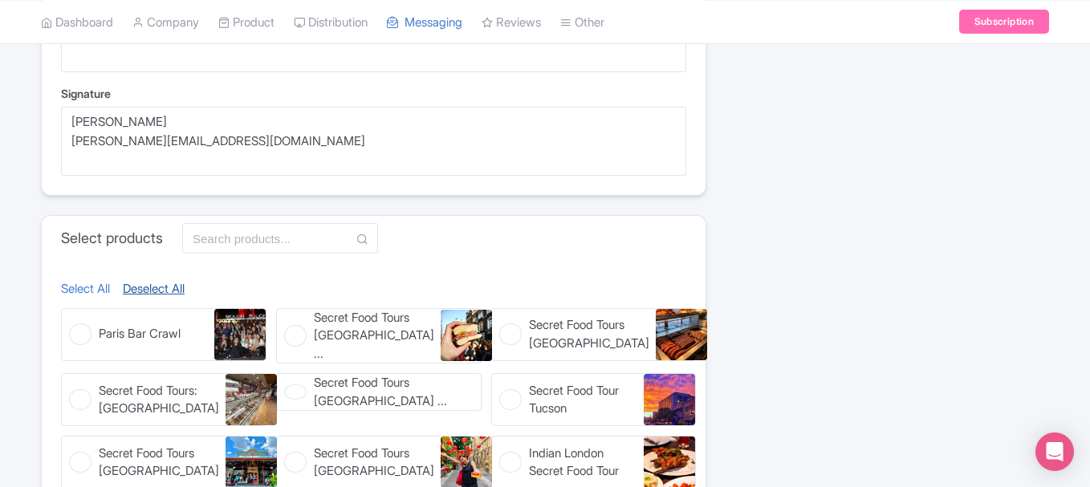
checkbox input "false"
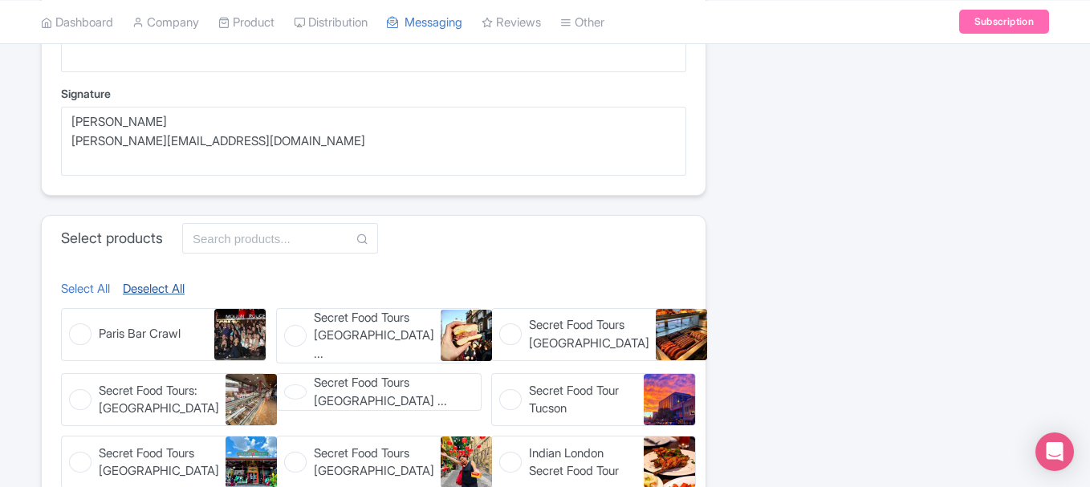
checkbox input "false"
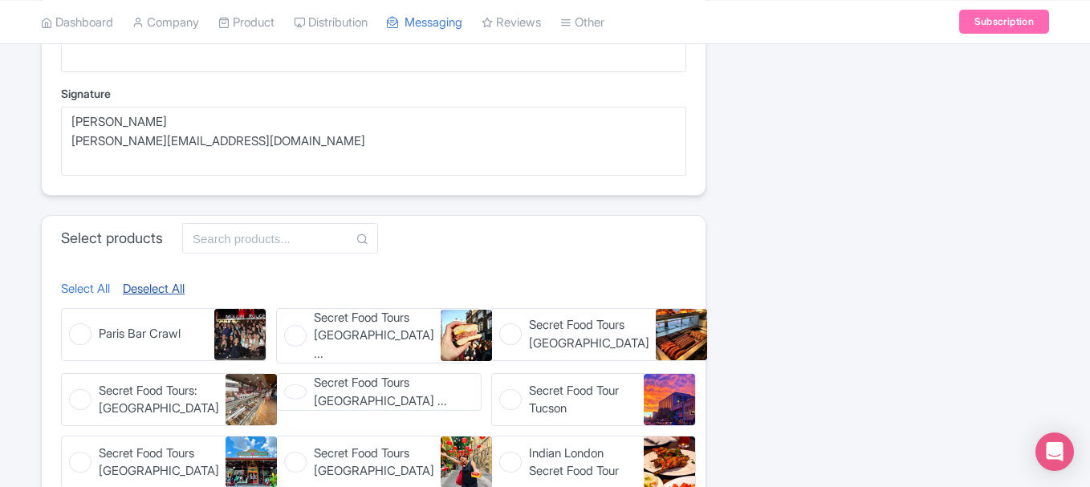
checkbox input "false"
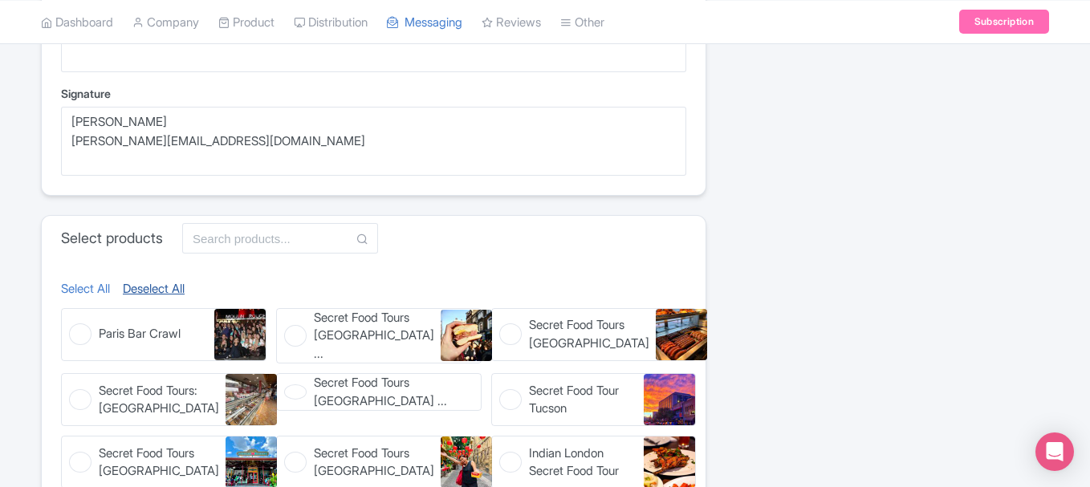
checkbox input "false"
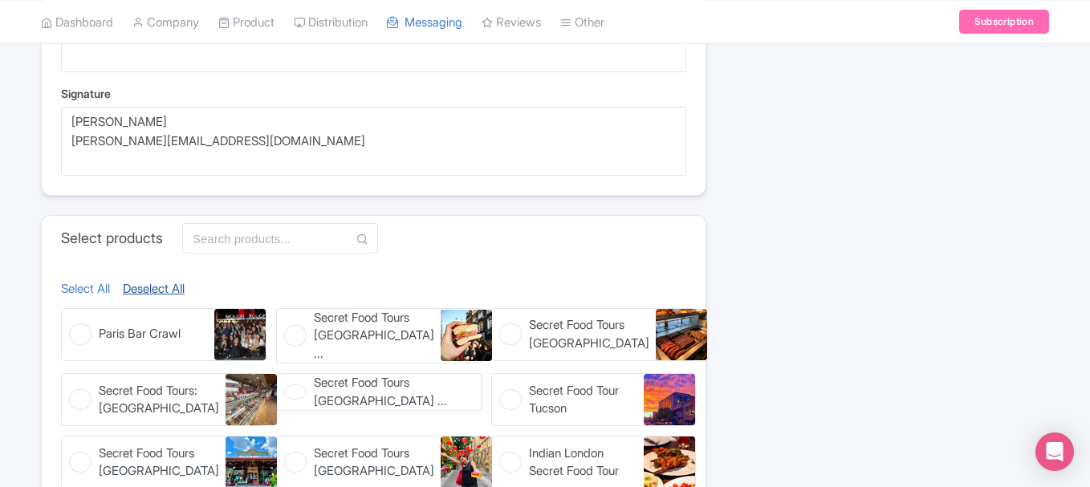
checkbox input "false"
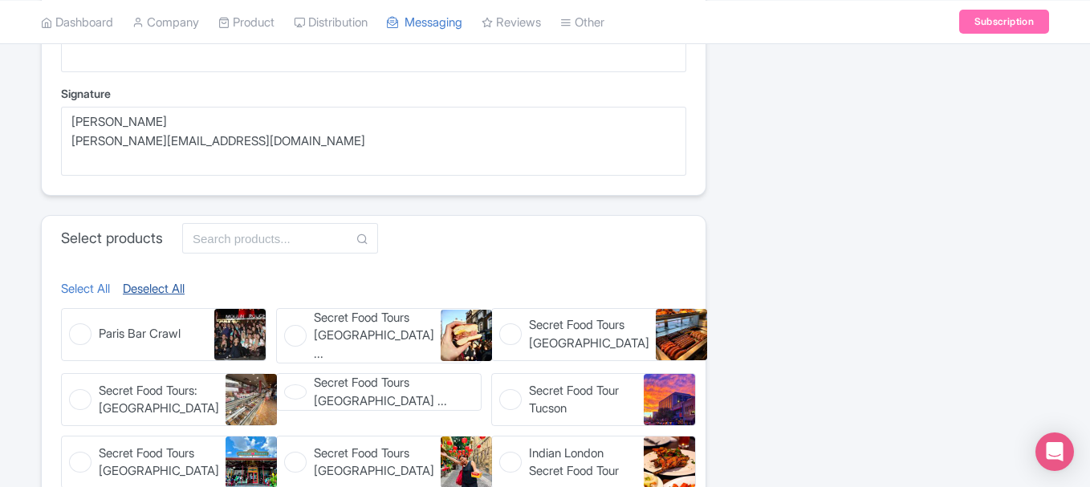
checkbox input "false"
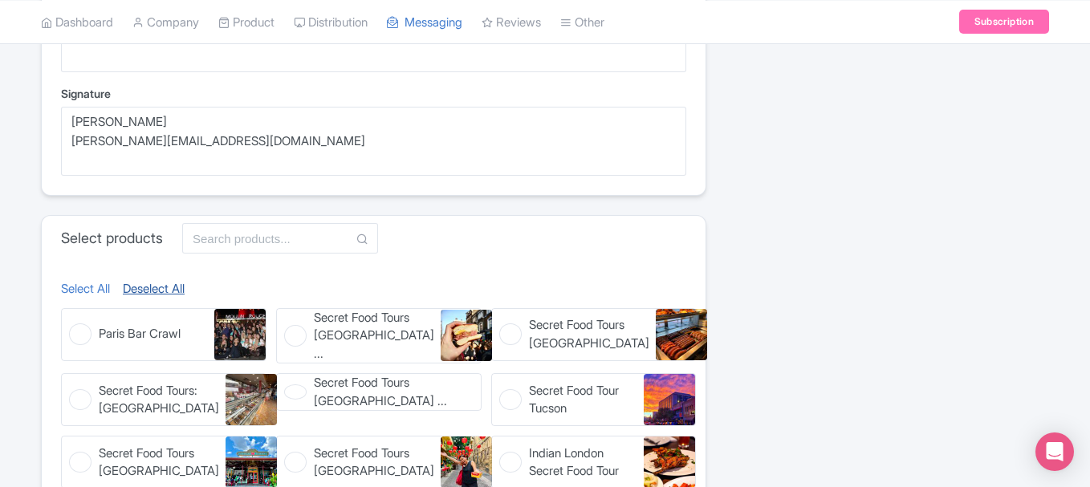
checkbox input "false"
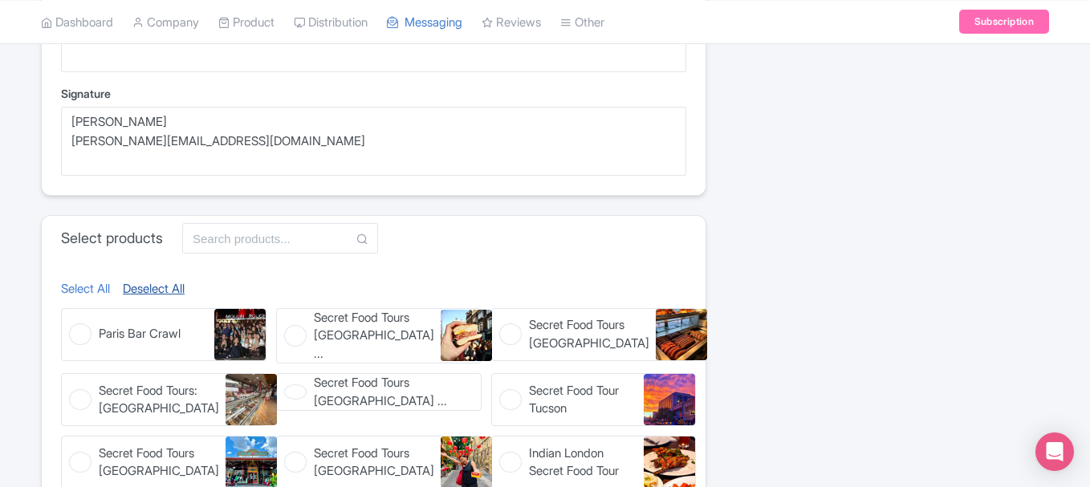
checkbox input "false"
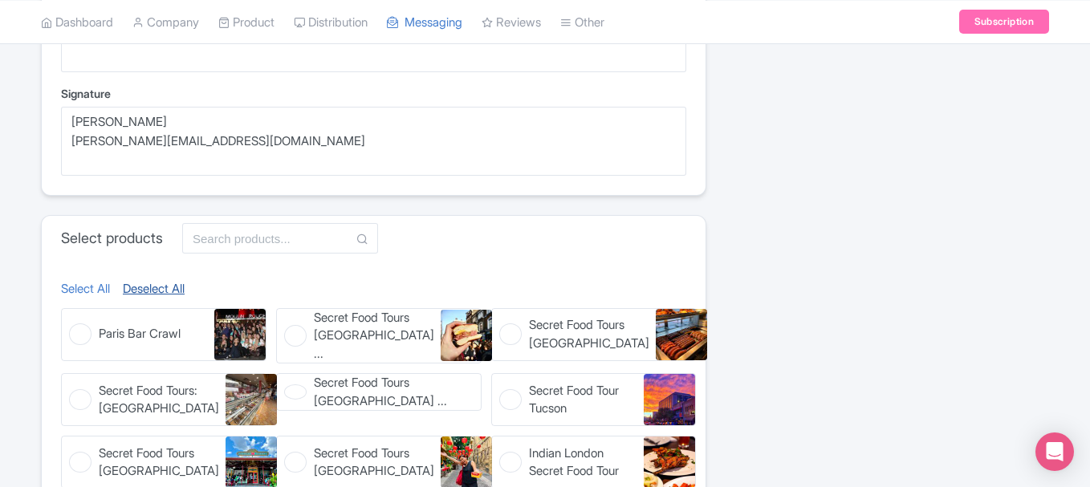
checkbox input "false"
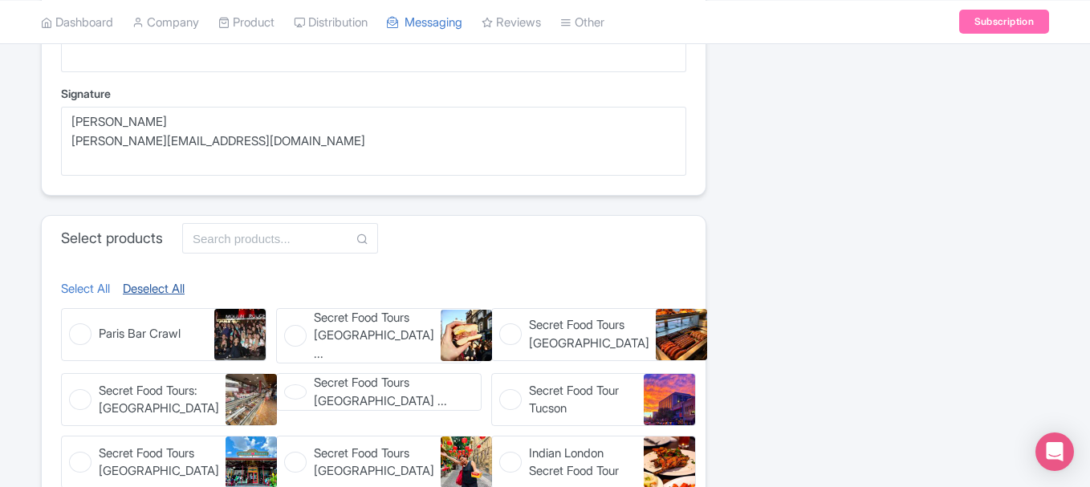
checkbox input "false"
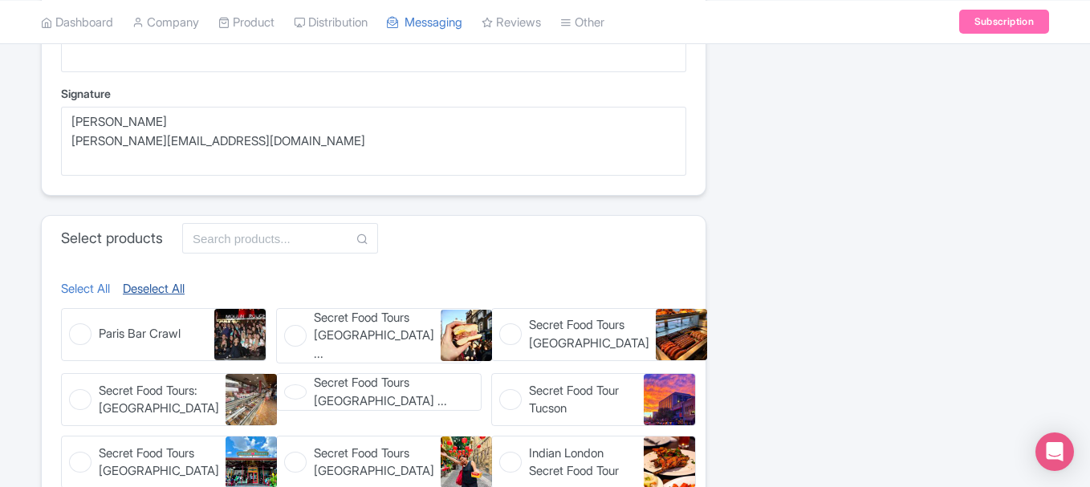
checkbox input "false"
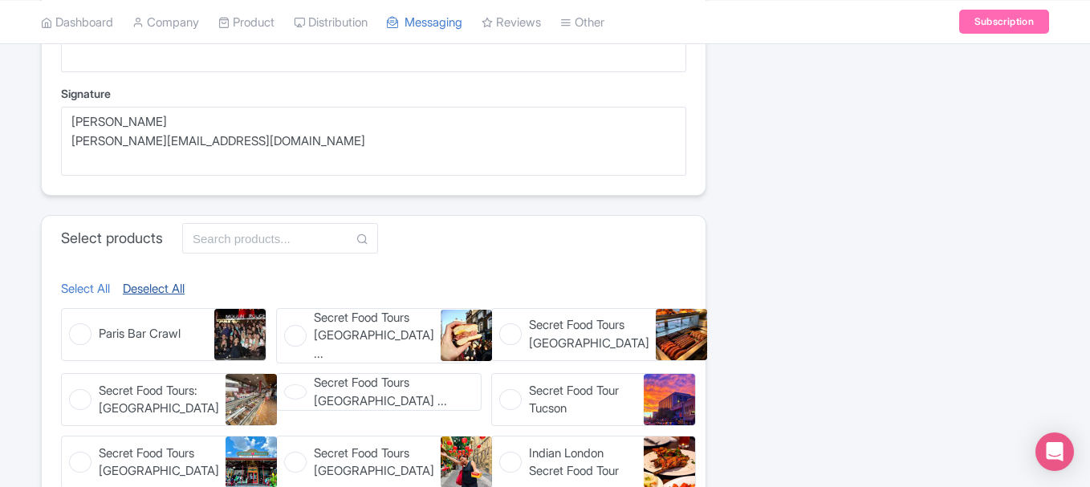
checkbox input "false"
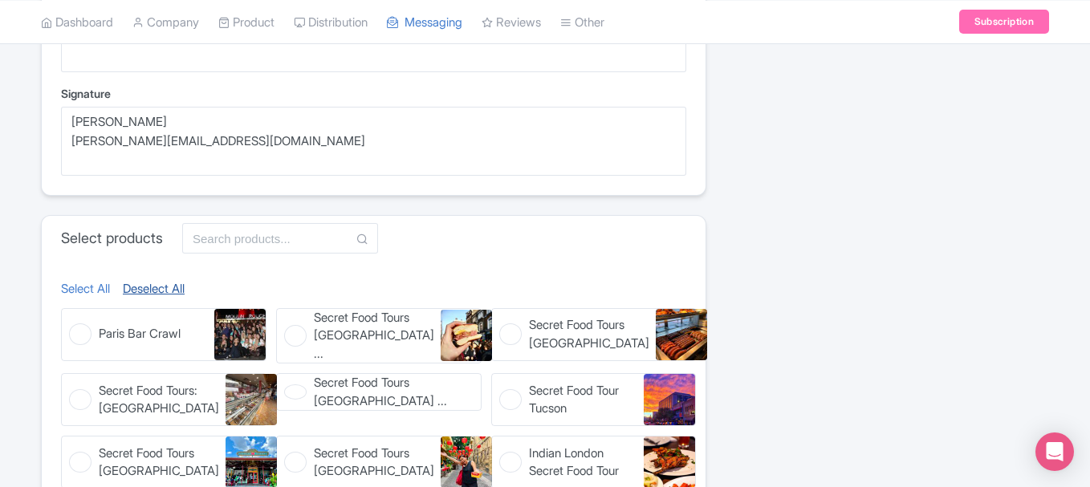
checkbox input "false"
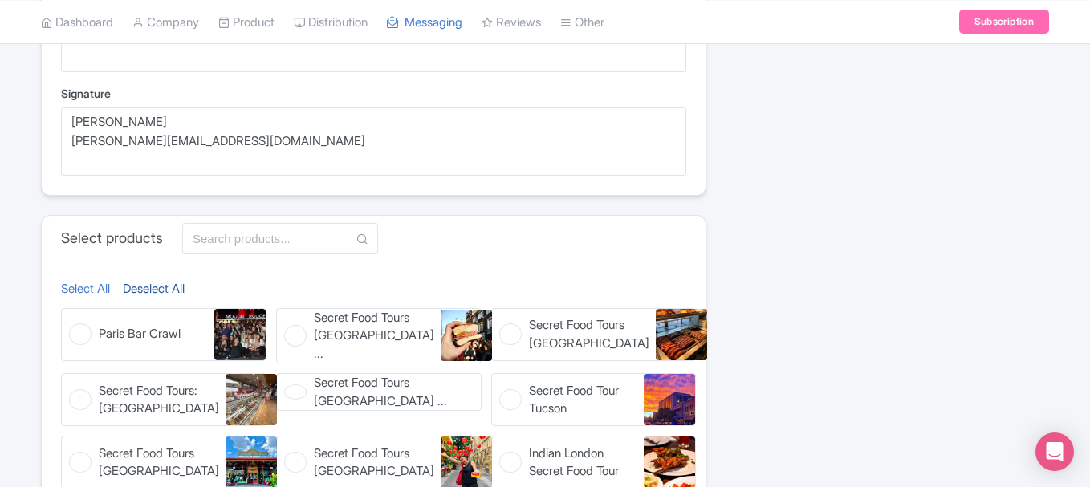
checkbox input "false"
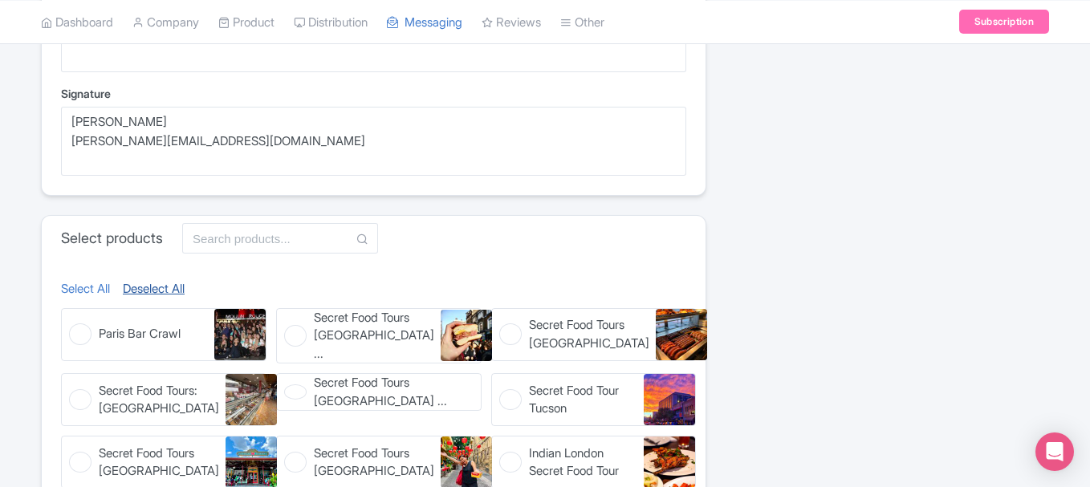
checkbox input "false"
click at [280, 332] on figure "Secret Food Tours London Shored ... Secret Food Tours London Shoreditch" at bounding box center [379, 336] width 206 height 56
click at [280, 319] on input "Secret Food Tours London Shored ... Secret Food Tours London Shoreditch" at bounding box center [281, 313] width 10 height 10
checkbox input "true"
click at [506, 334] on figure "Secret Food Tours Zurich Secret Food Tours Zurich" at bounding box center [594, 334] width 206 height 53
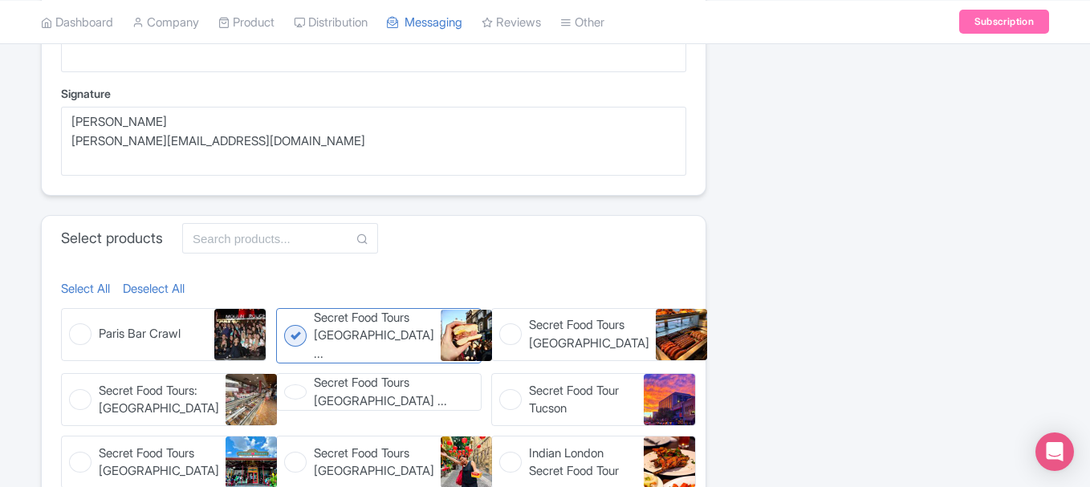
click at [502, 319] on input "Secret Food Tours Zurich Secret Food Tours Zurich" at bounding box center [496, 313] width 10 height 10
checkbox input "true"
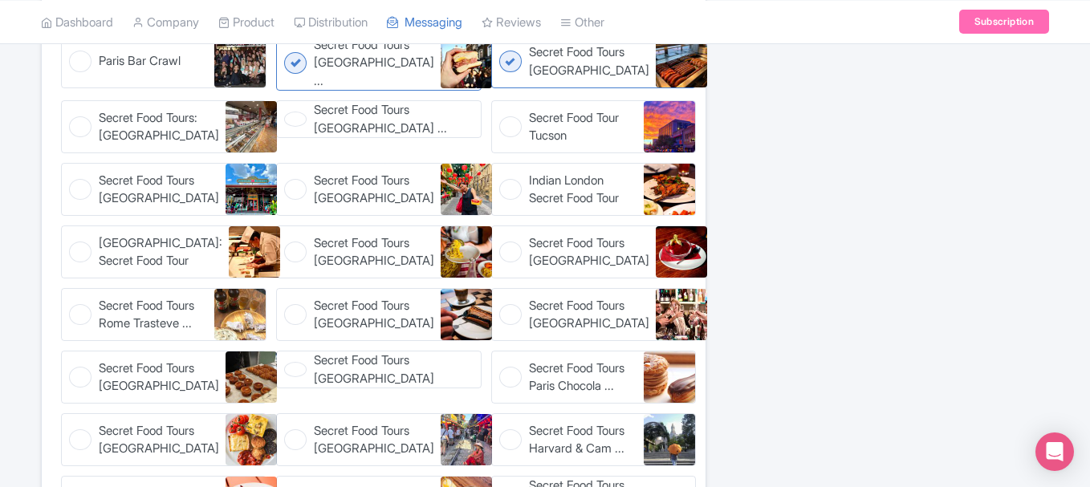
scroll to position [824, 0]
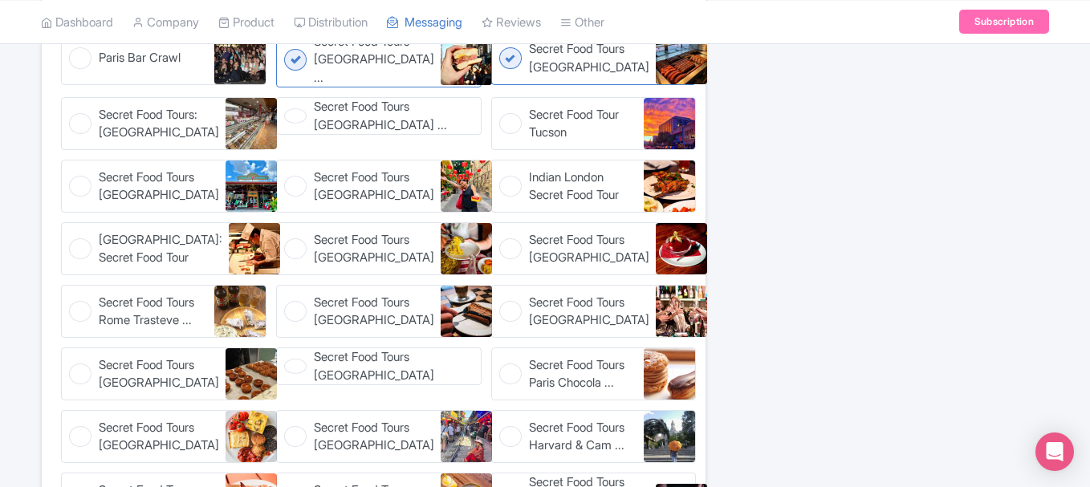
click at [509, 250] on figure "Secret Food Tours Hamburg Secret Food Tours Hamburg" at bounding box center [594, 248] width 206 height 53
click at [502, 233] on input "Secret Food Tours Hamburg Secret Food Tours Hamburg" at bounding box center [496, 227] width 10 height 10
checkbox input "true"
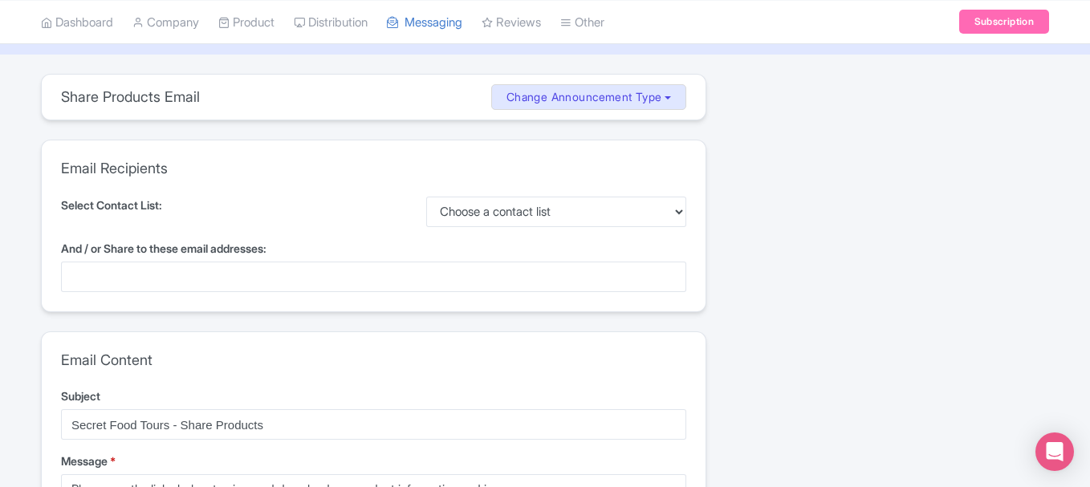
scroll to position [46, 0]
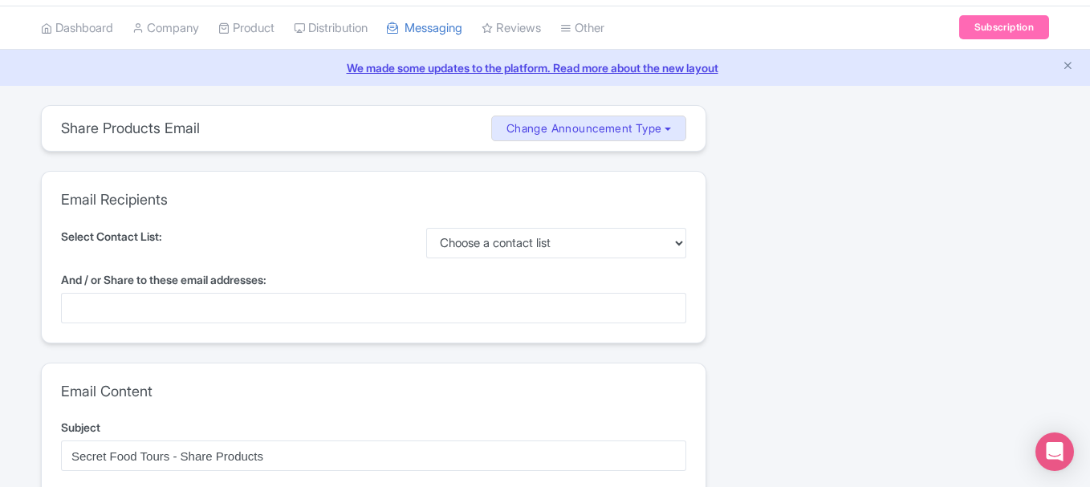
click at [190, 301] on div at bounding box center [373, 308] width 625 height 31
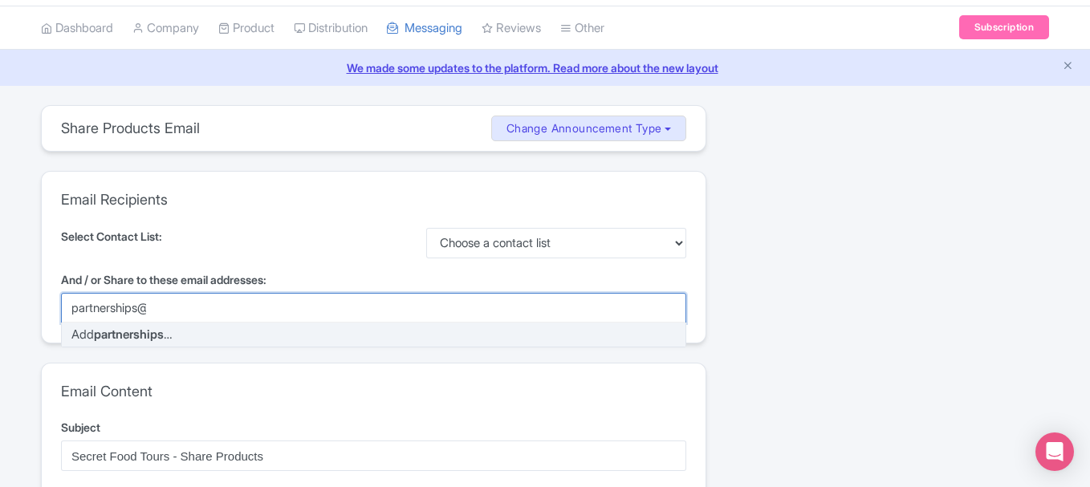
scroll to position [0, 0]
type input "partnerships@secrettours.com"
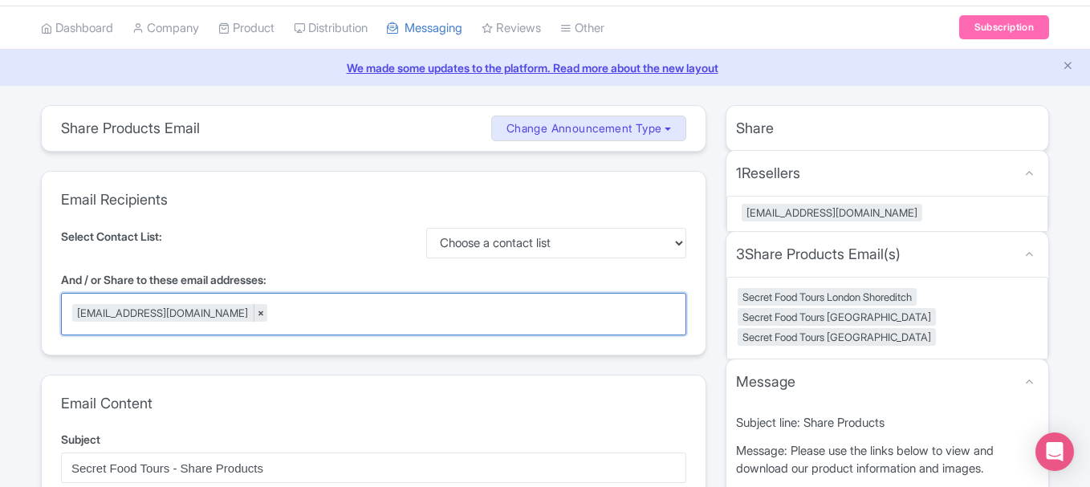
click at [230, 313] on div "partnerships@secrettours.com ×" at bounding box center [169, 313] width 195 height 18
click at [254, 319] on link "×" at bounding box center [261, 313] width 14 height 18
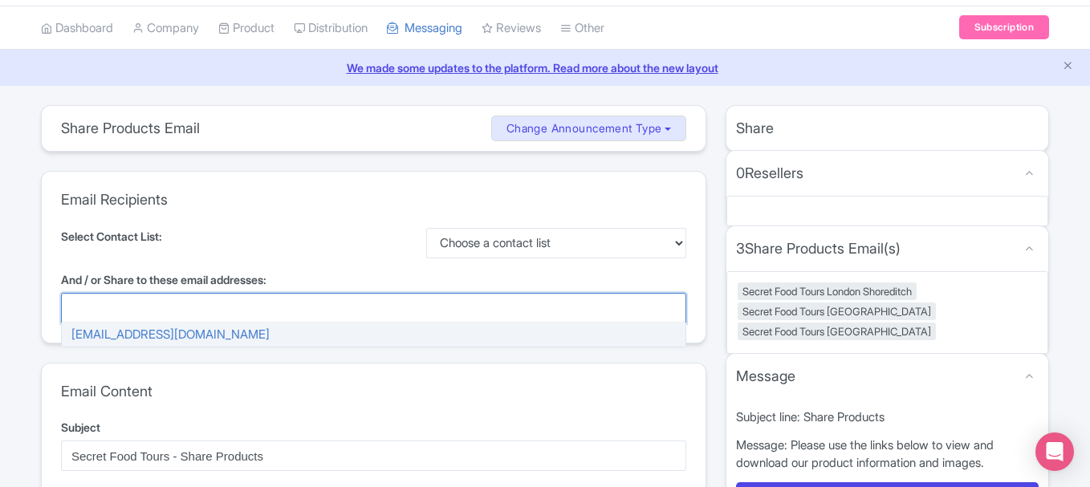
click at [246, 319] on div at bounding box center [373, 308] width 625 height 31
type input "[EMAIL_ADDRESS][DOMAIN_NAME]"
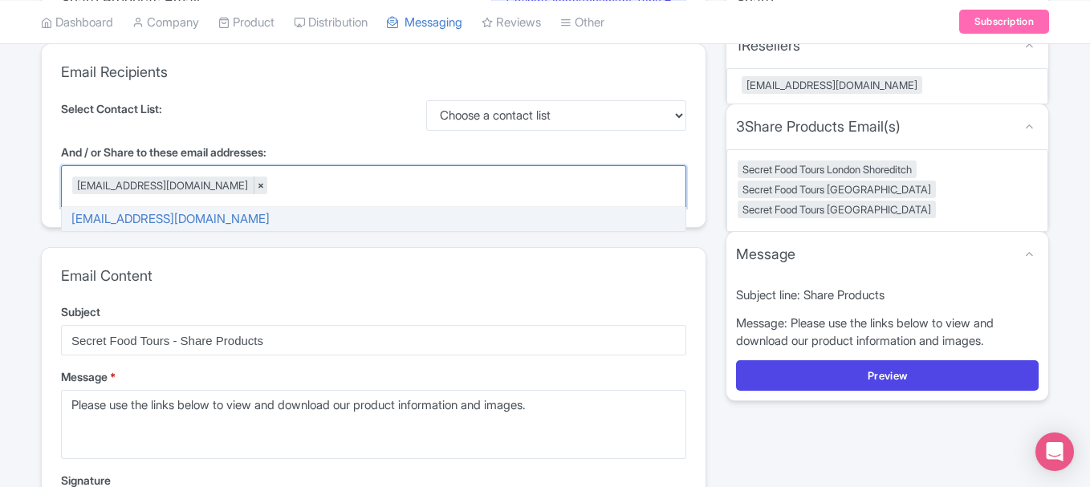
scroll to position [252, 0]
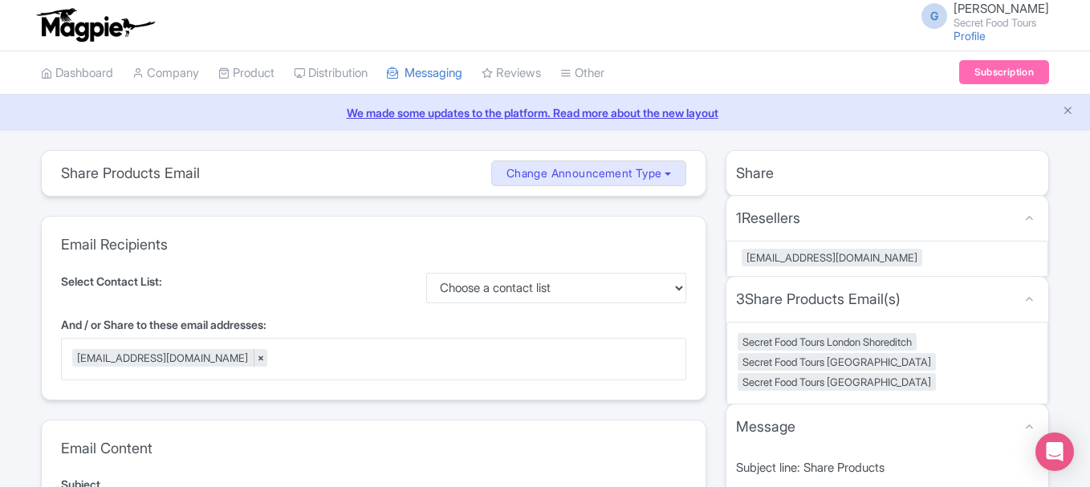
scroll to position [0, 0]
click at [393, 356] on div "partnership@secrettours.com ×" at bounding box center [373, 360] width 625 height 43
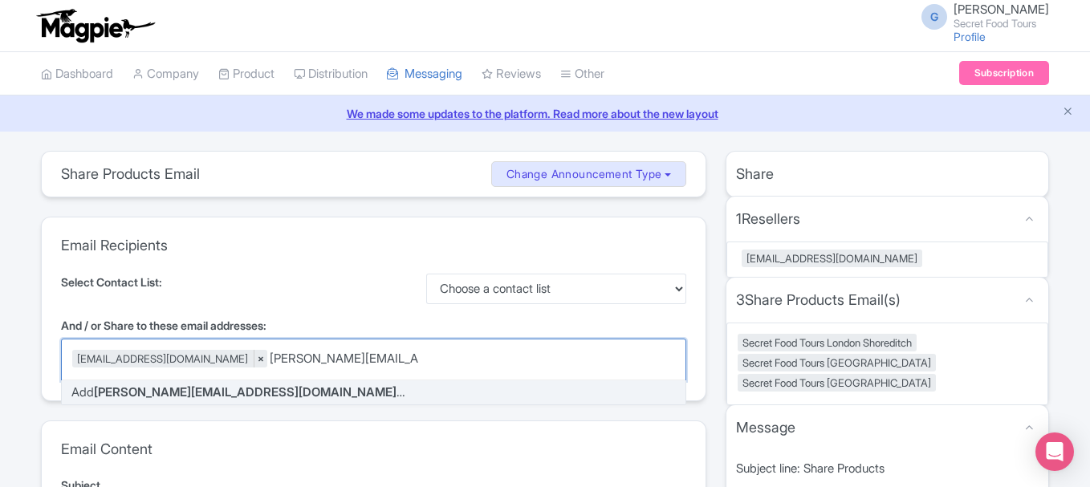
type input "[PERSON_NAME][EMAIL_ADDRESS][DOMAIN_NAME]"
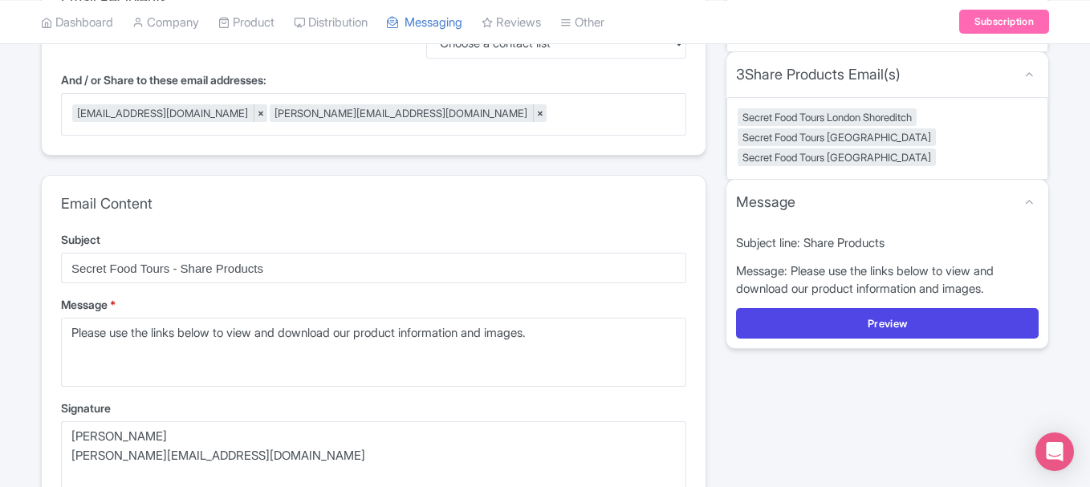
scroll to position [226, 0]
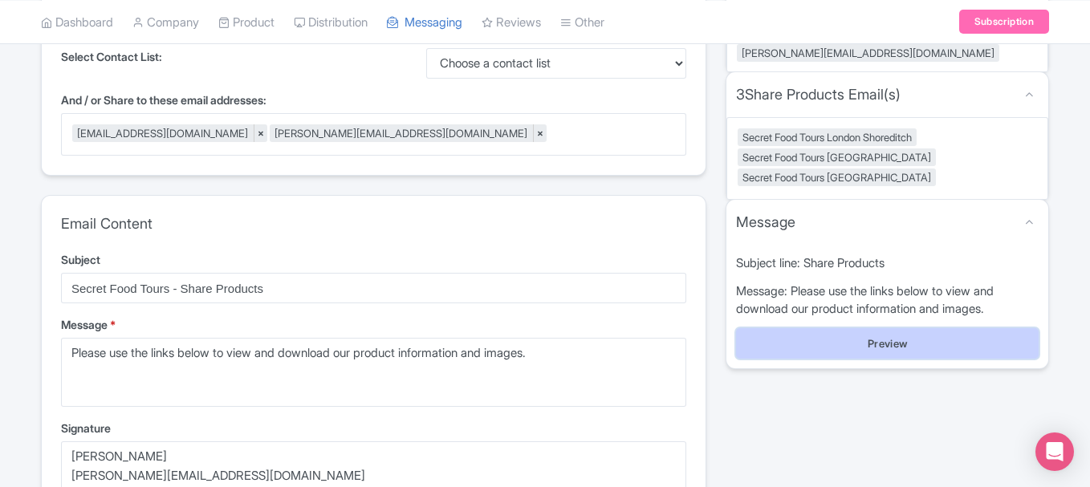
click at [889, 328] on button "Preview" at bounding box center [887, 343] width 303 height 31
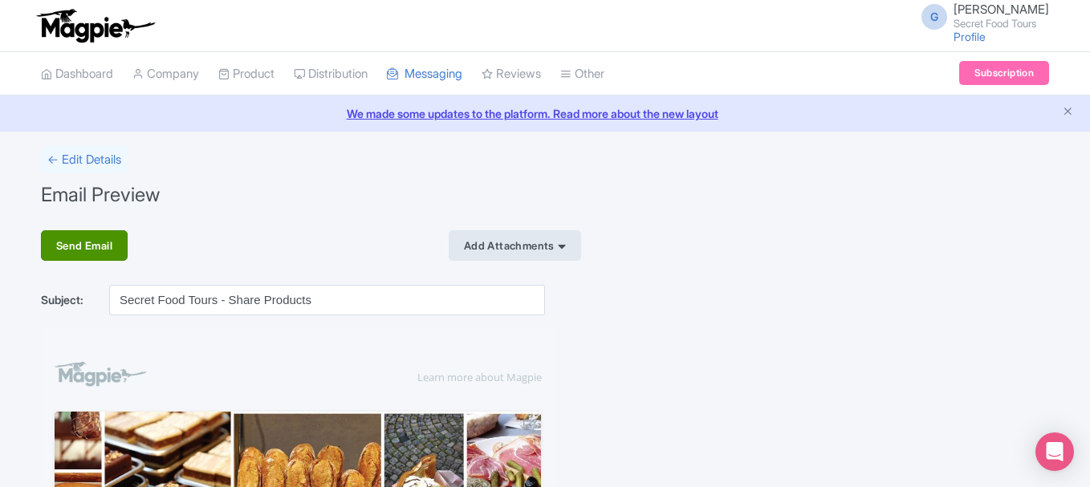
click at [91, 234] on div "Send Email" at bounding box center [84, 245] width 87 height 31
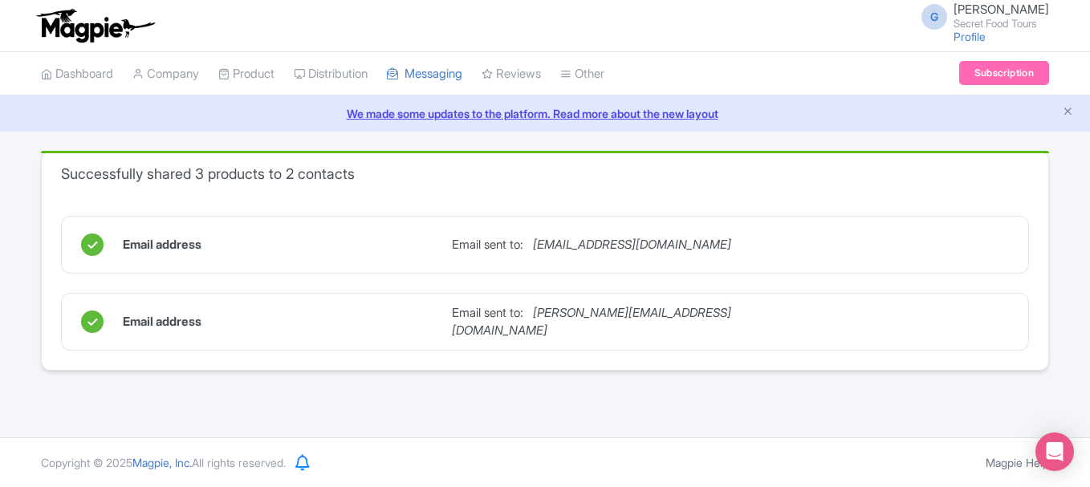
click at [39, 275] on div "Successfully shared 3 products to 2 contacts Email address Email sent to: [EMAI…" at bounding box center [545, 261] width 1028 height 220
